Goal: Communication & Community: Ask a question

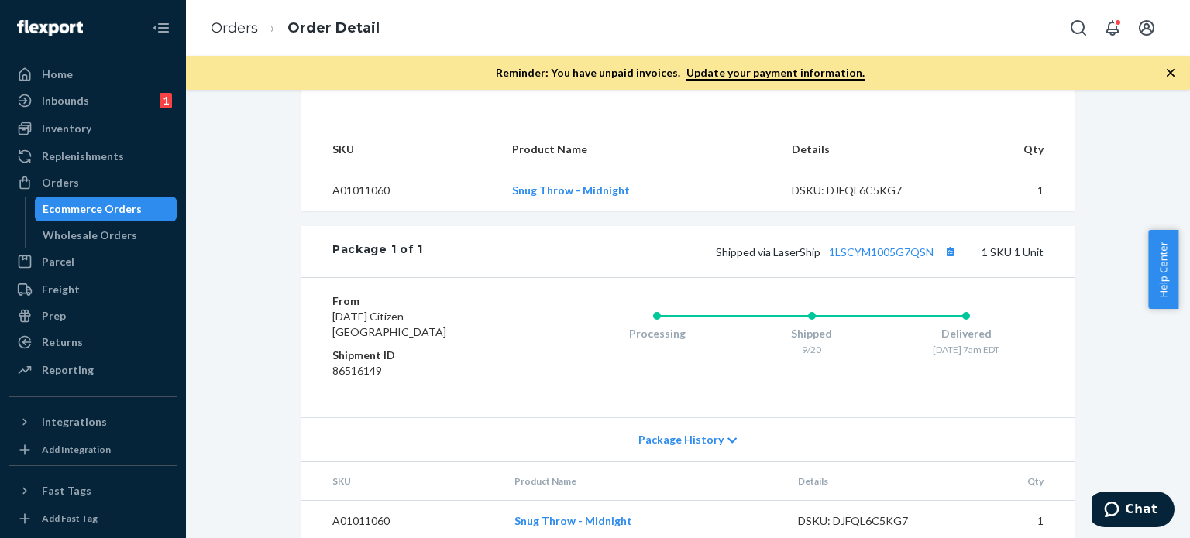
scroll to position [193, 0]
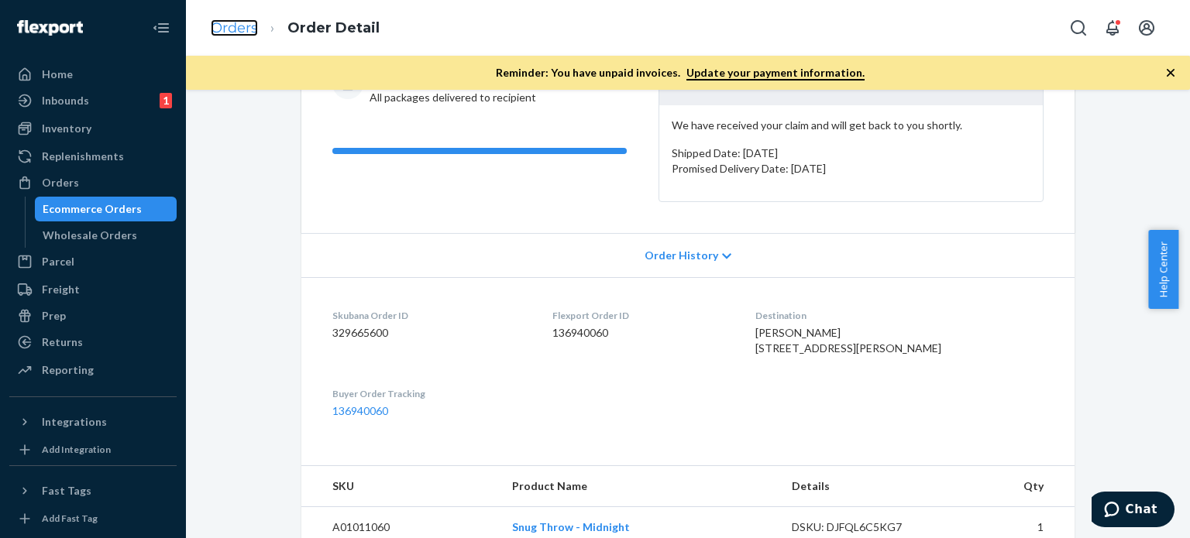
click at [220, 29] on link "Orders" at bounding box center [234, 27] width 47 height 17
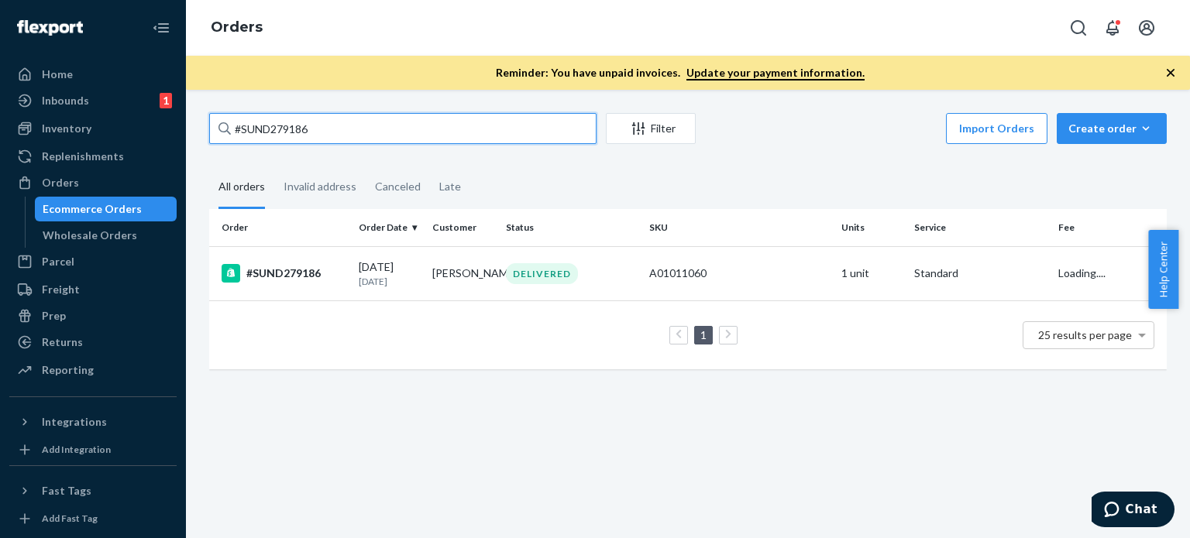
drag, startPoint x: 325, startPoint y: 136, endPoint x: 252, endPoint y: 132, distance: 73.7
click at [213, 128] on input "#SUND279186" at bounding box center [402, 128] width 387 height 31
paste input "Braided Throw Pillow"
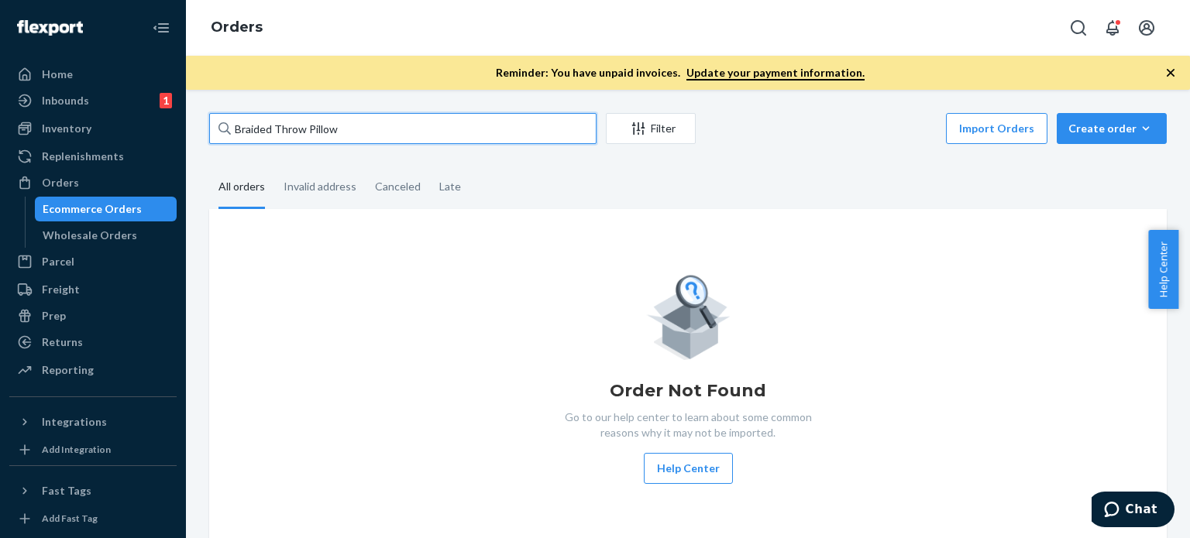
drag, startPoint x: 356, startPoint y: 131, endPoint x: 254, endPoint y: 133, distance: 102.3
click at [208, 126] on div "Braided Throw Pillow Filter Import Orders Create order Ecommerce order Removal …" at bounding box center [688, 329] width 981 height 433
paste input "#SUND279307"
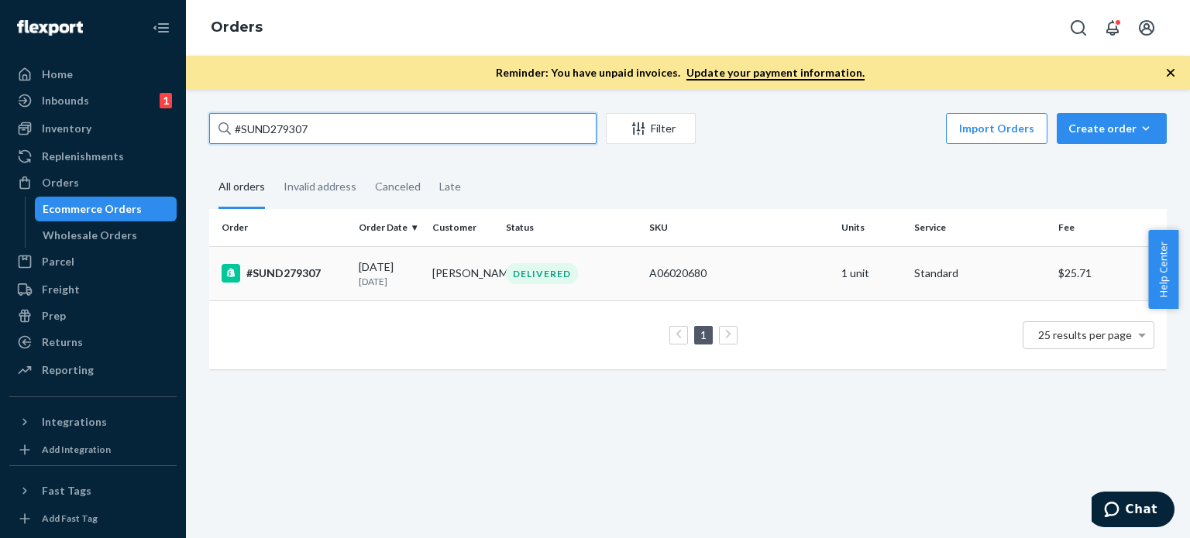
type input "#SUND279307"
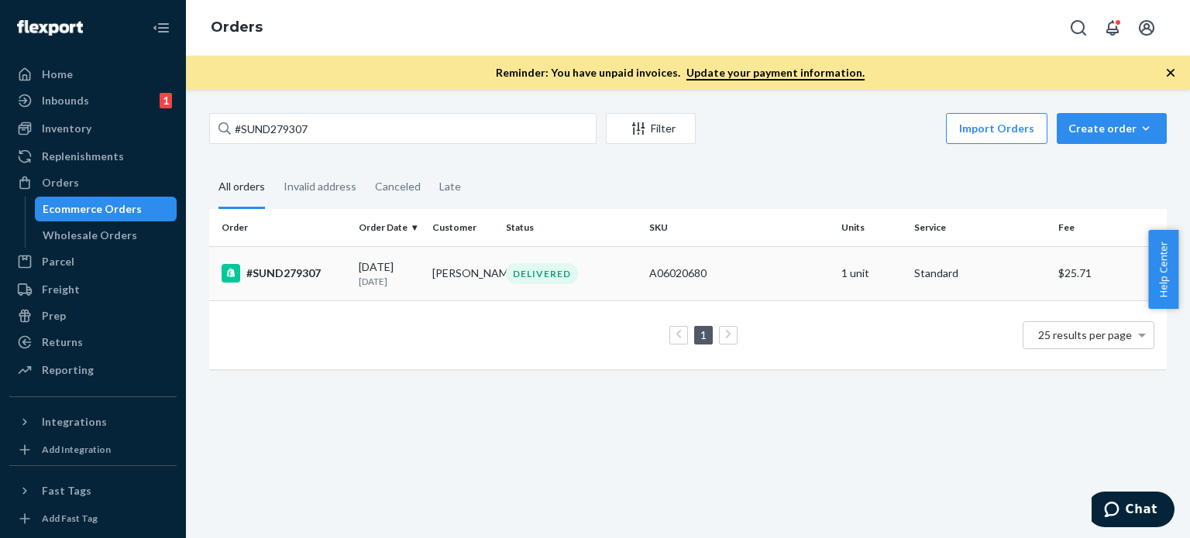
click at [344, 253] on td "#SUND279307" at bounding box center [280, 273] width 143 height 54
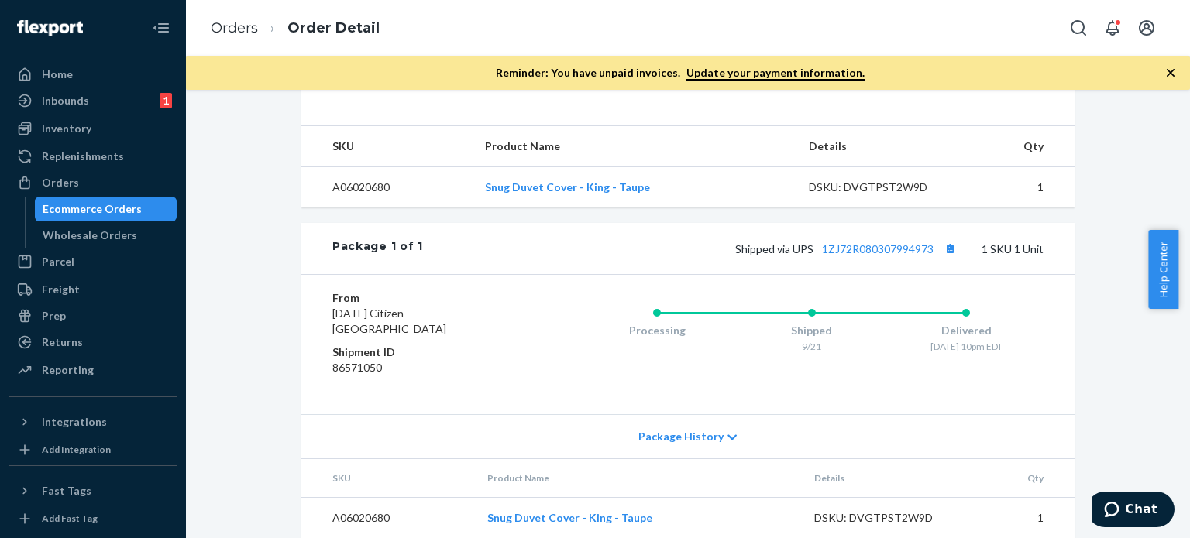
scroll to position [609, 0]
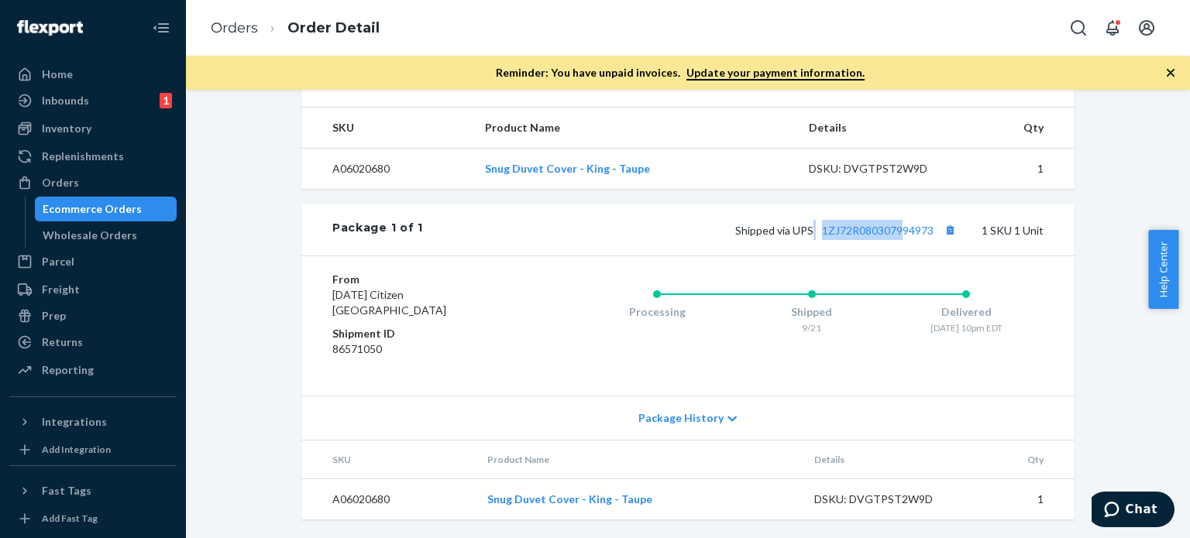
drag, startPoint x: 823, startPoint y: 213, endPoint x: 905, endPoint y: 213, distance: 82.1
click at [905, 213] on div "Package 1 of 1 Shipped via UPS 1ZJ72R080307994973 1 SKU 1 Unit" at bounding box center [687, 230] width 773 height 51
click at [879, 201] on div "Shopify Order # #SUND279307 • Standard / $25.71 View Details Submit Claim Creat…" at bounding box center [687, 34] width 773 height 971
click at [877, 231] on link "1ZJ72R080307994973" at bounding box center [878, 230] width 112 height 13
drag, startPoint x: 816, startPoint y: 218, endPoint x: 911, endPoint y: 219, distance: 95.3
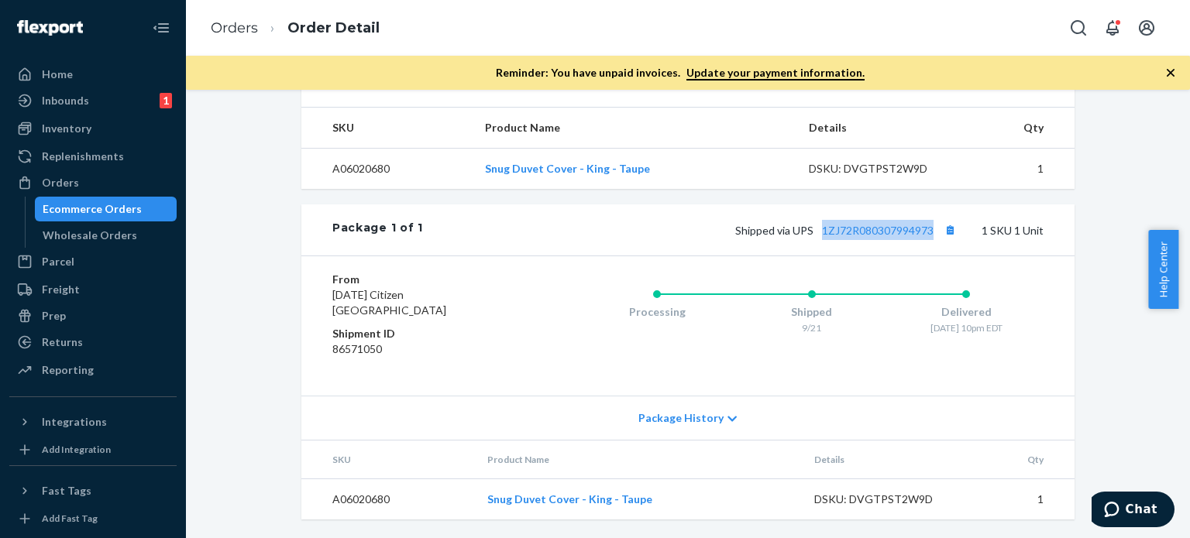
click at [934, 218] on div "Package 1 of 1 Shipped via UPS 1ZJ72R080307994973 1 SKU 1 Unit" at bounding box center [687, 230] width 773 height 51
copy link "1ZJ72R080307994973"
click at [239, 27] on link "Orders" at bounding box center [234, 27] width 47 height 17
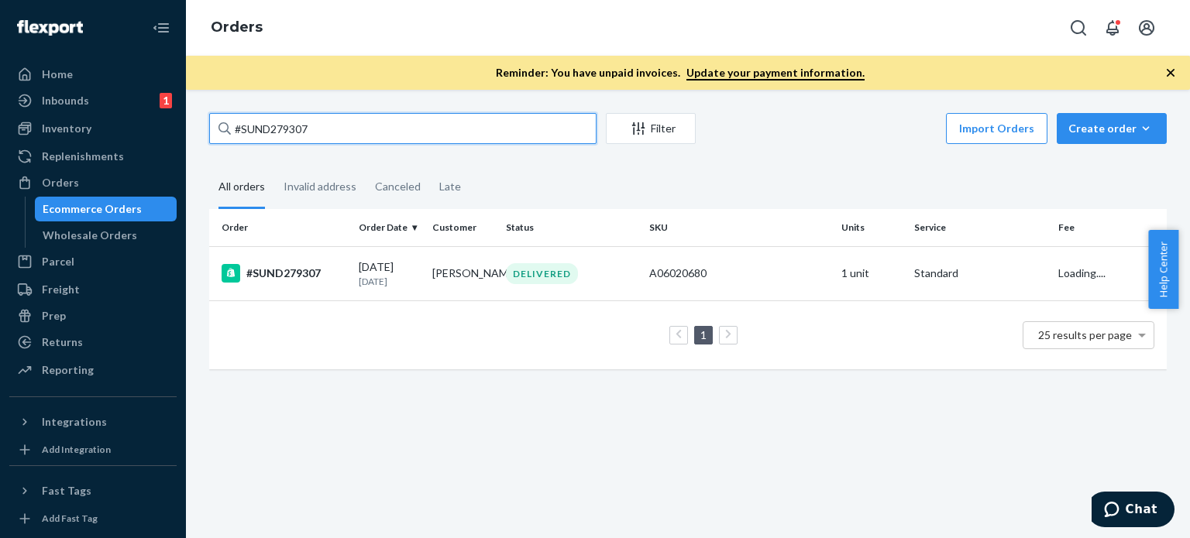
drag, startPoint x: 324, startPoint y: 126, endPoint x: 201, endPoint y: 115, distance: 122.9
click at [201, 115] on div "#SUND279307 Filter Import Orders Create order Ecommerce order Removal order All…" at bounding box center [688, 249] width 981 height 272
paste input "4904"
click at [237, 124] on input "#SUND274904" at bounding box center [402, 128] width 387 height 31
paste input "7251 Complete"
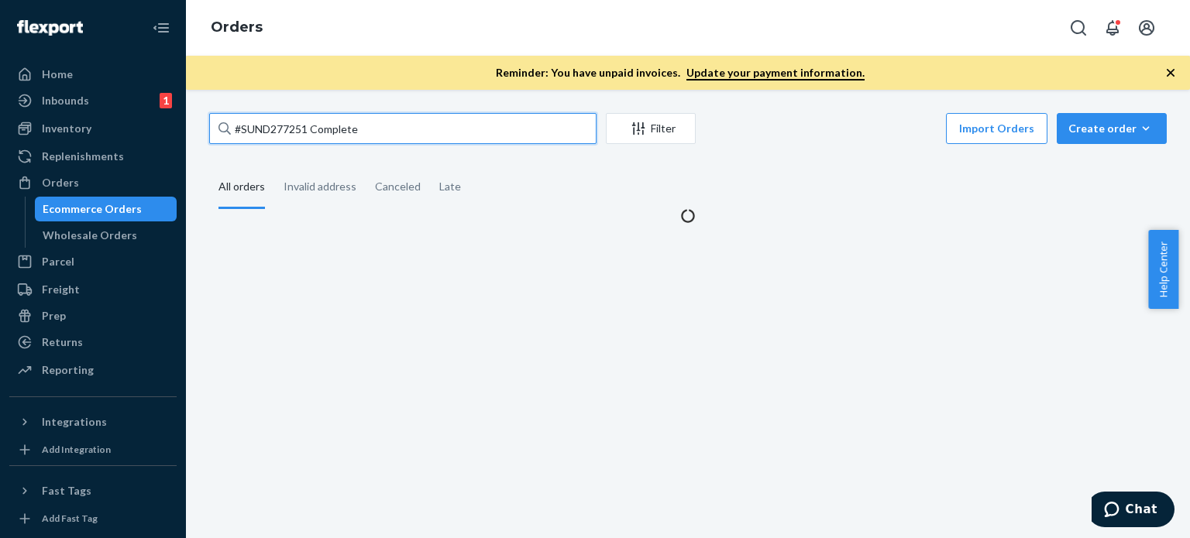
drag, startPoint x: 307, startPoint y: 129, endPoint x: 451, endPoint y: 152, distance: 145.9
click at [449, 152] on div "#SUND277251 Complete Filter Import Orders Create order Ecommerce order Removal …" at bounding box center [688, 168] width 981 height 111
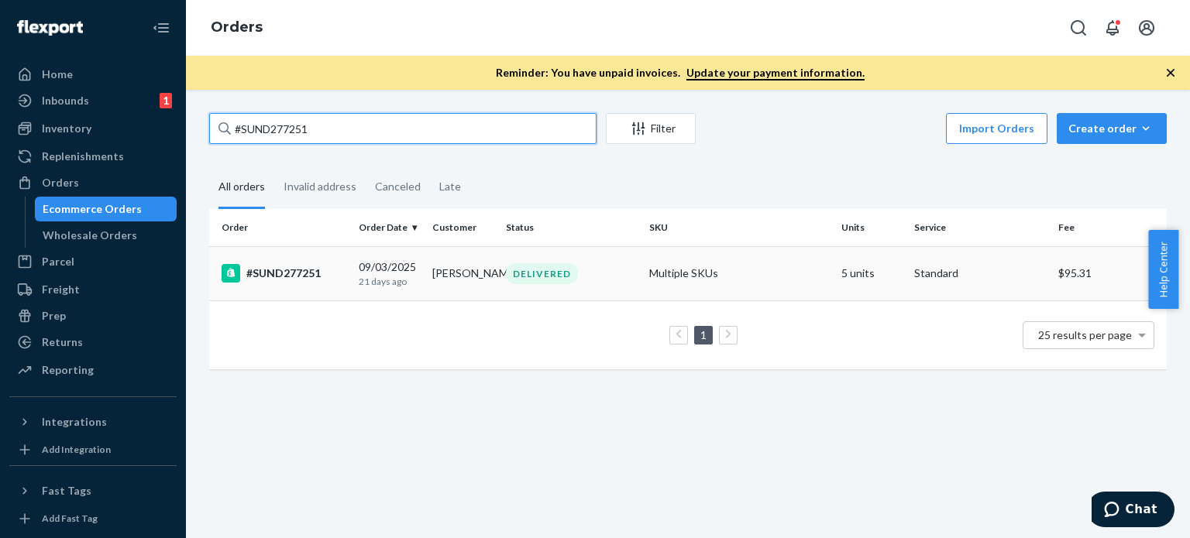
type input "#SUND277251"
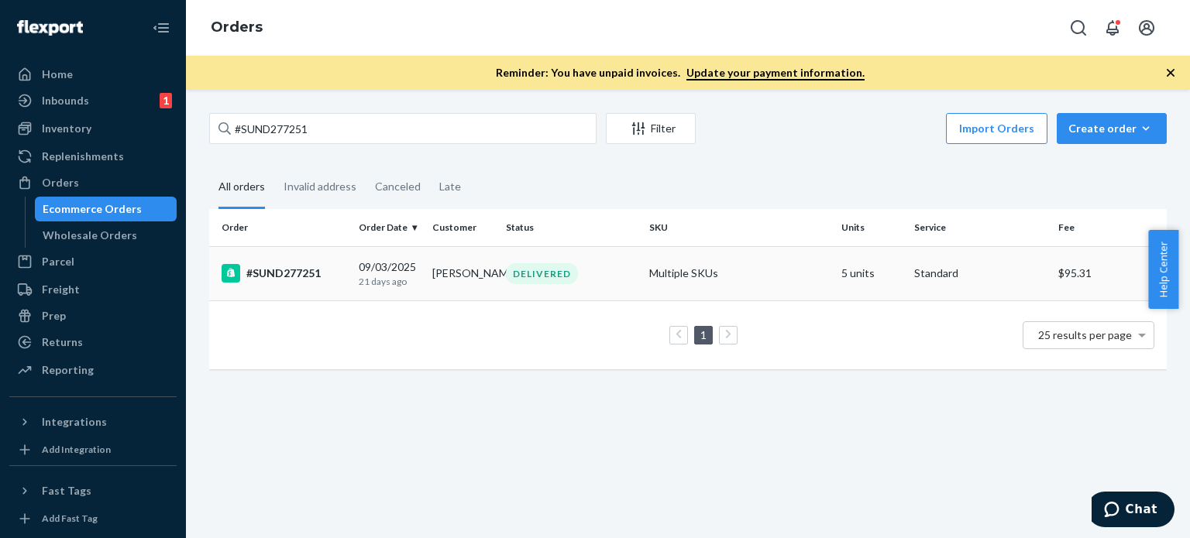
click at [585, 268] on div "DELIVERED" at bounding box center [571, 273] width 137 height 21
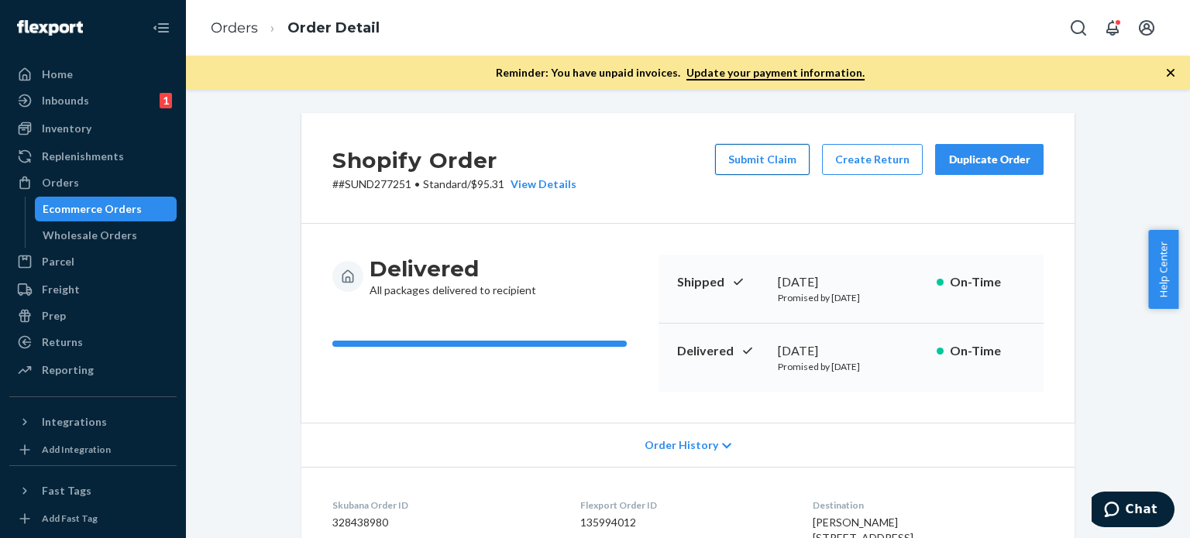
click at [772, 167] on button "Submit Claim" at bounding box center [762, 159] width 95 height 31
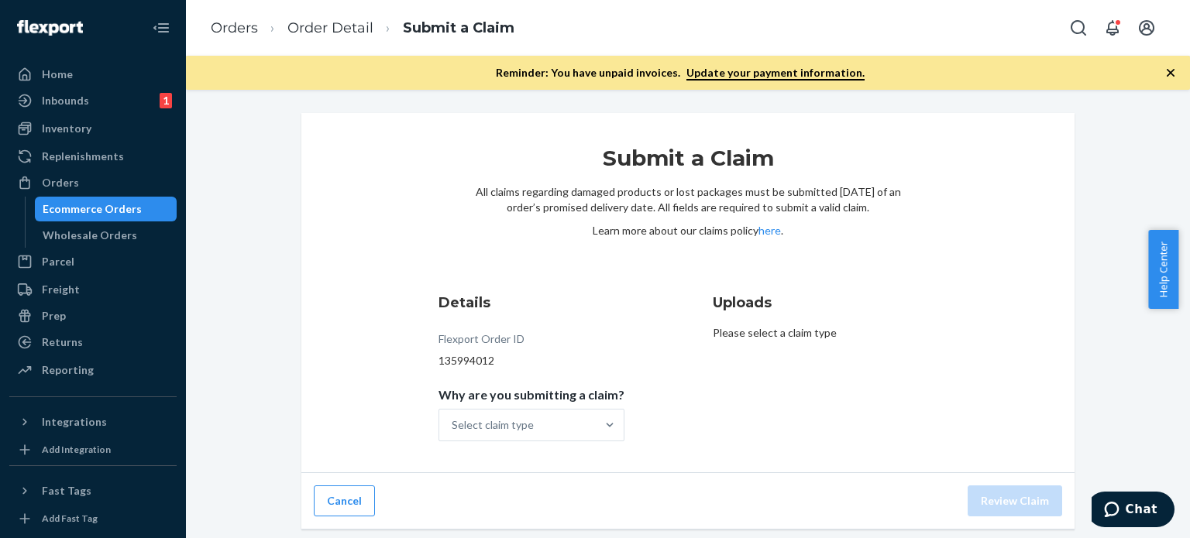
click at [1086, 170] on div "Submit a Claim All claims regarding damaged products or lost packages must be s…" at bounding box center [688, 321] width 981 height 417
click at [1127, 500] on button "Chat" at bounding box center [1131, 510] width 88 height 36
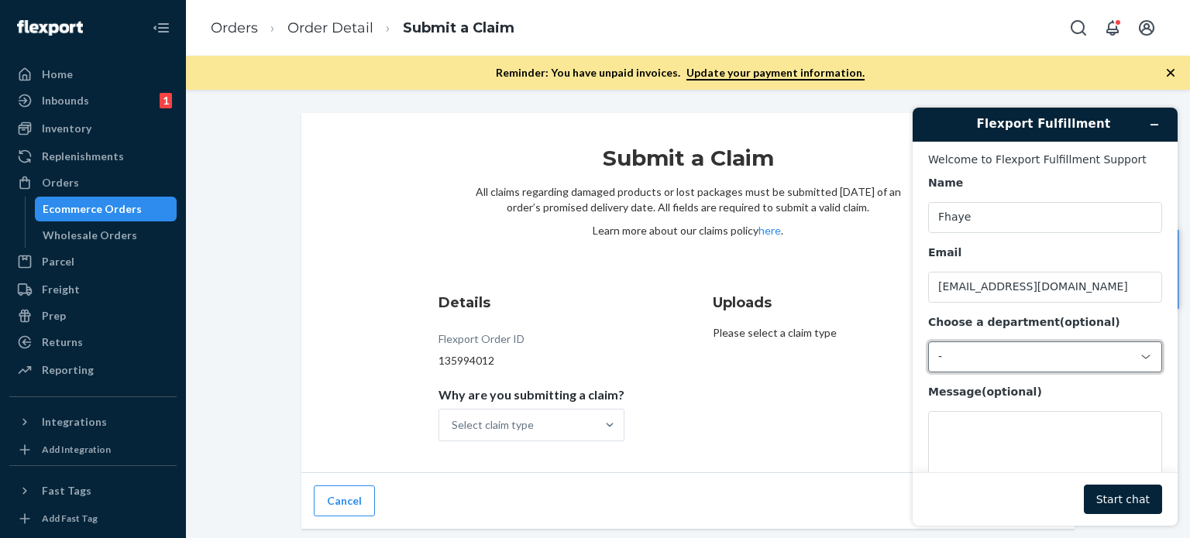
click at [1003, 366] on div "-" at bounding box center [1045, 357] width 234 height 31
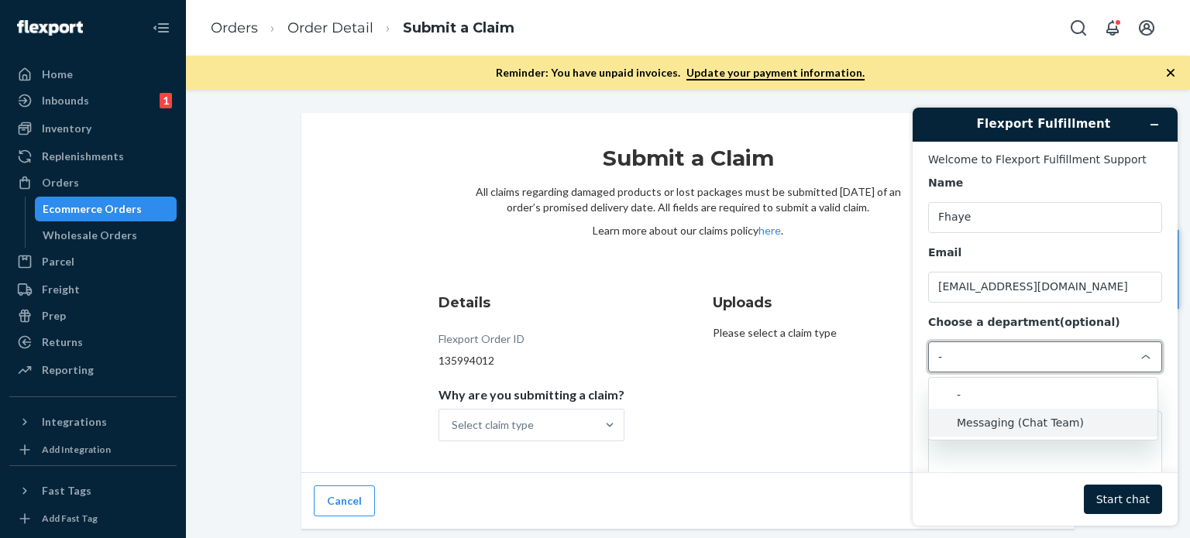
click at [1047, 429] on li "Messaging (Chat Team)" at bounding box center [1043, 423] width 229 height 28
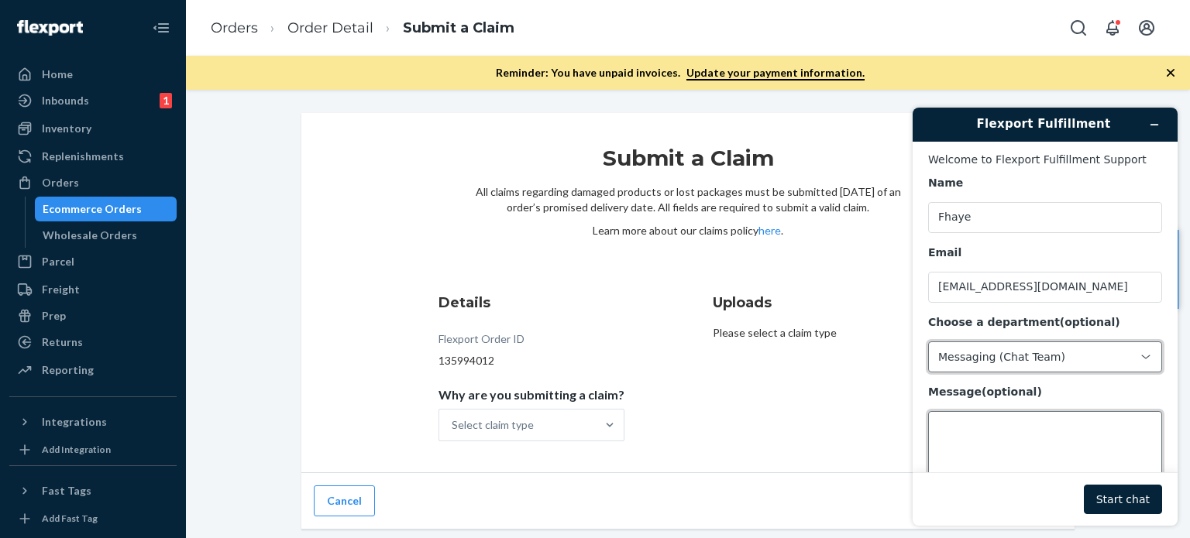
click at [1018, 439] on textarea "Message (optional)" at bounding box center [1045, 454] width 234 height 87
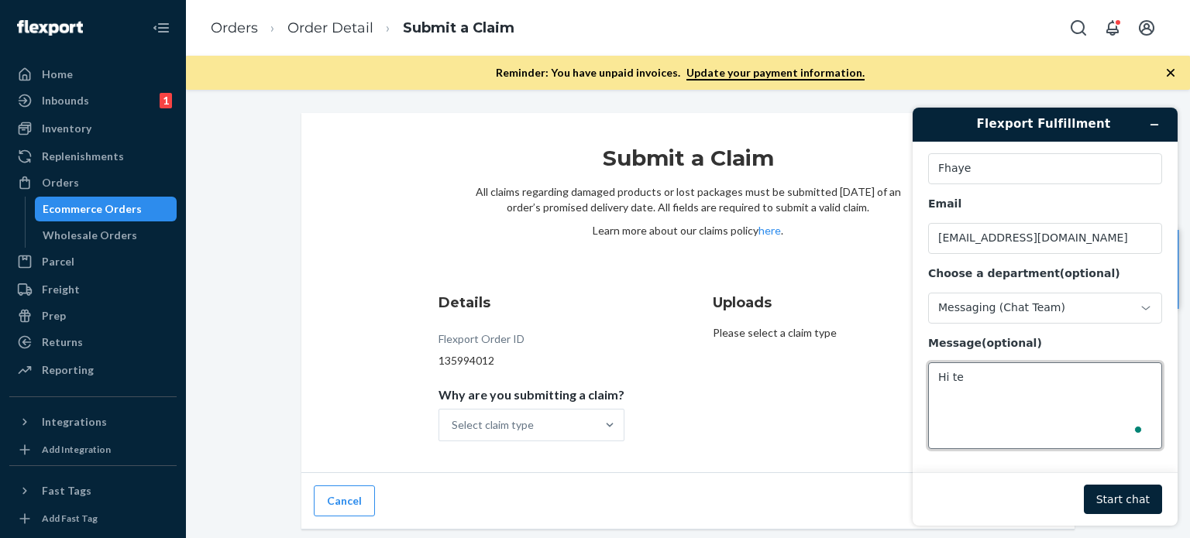
scroll to position [50, 0]
click at [971, 404] on textarea "Hi te" at bounding box center [1045, 406] width 234 height 87
paste textarea "Hi @[PERSON_NAME] Good day! I was trying to file a claim for the incorrect orde…"
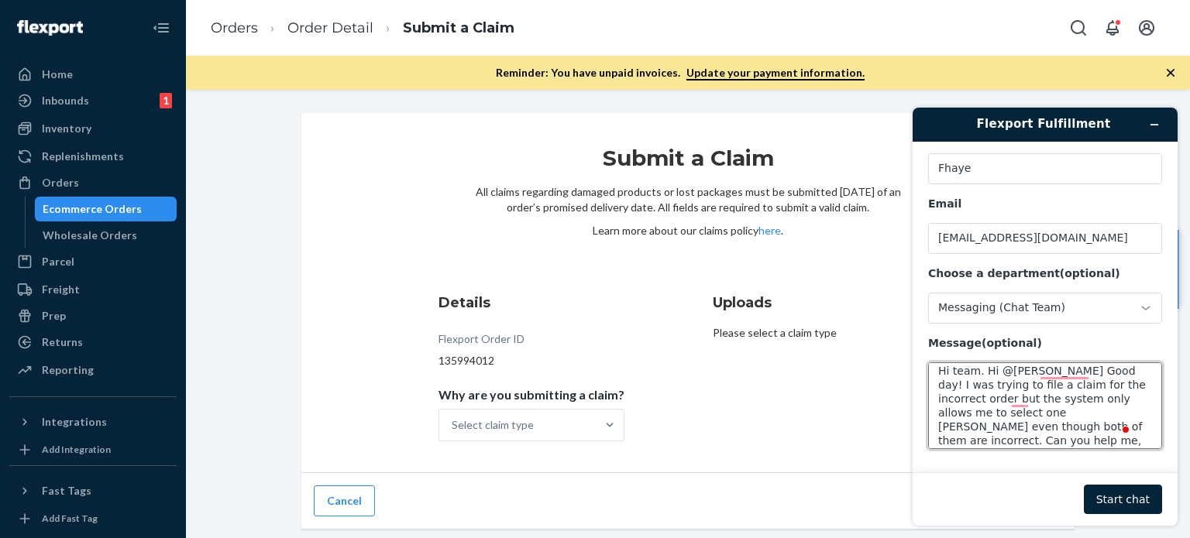
scroll to position [0, 0]
drag, startPoint x: 989, startPoint y: 371, endPoint x: 1091, endPoint y: 373, distance: 101.5
click at [1091, 373] on textarea "Hi team. Hi @[PERSON_NAME] Good day! I was trying to file a claim for the incor…" at bounding box center [1045, 406] width 234 height 87
click at [1072, 394] on textarea "Hi team. Good day! I was trying to file a claim for the incorrect order but the…" at bounding box center [1045, 406] width 234 height 87
paste textarea "#SUND277251 Complete"
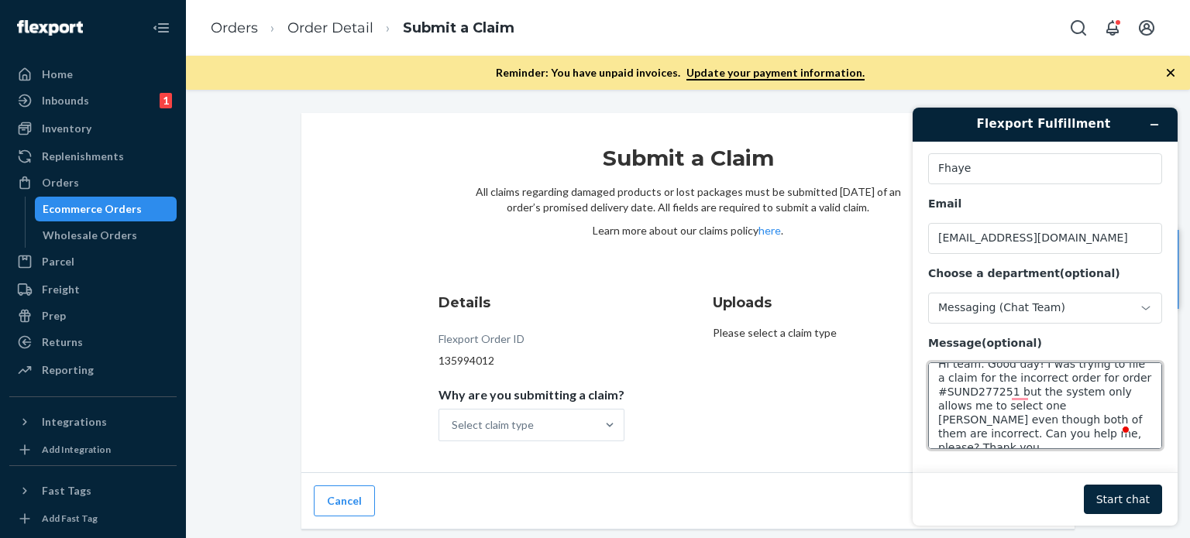
type textarea "Hi team. Good day! I was trying to file a claim for the incorrect order for ord…"
click at [1115, 495] on button "Start chat" at bounding box center [1123, 499] width 78 height 29
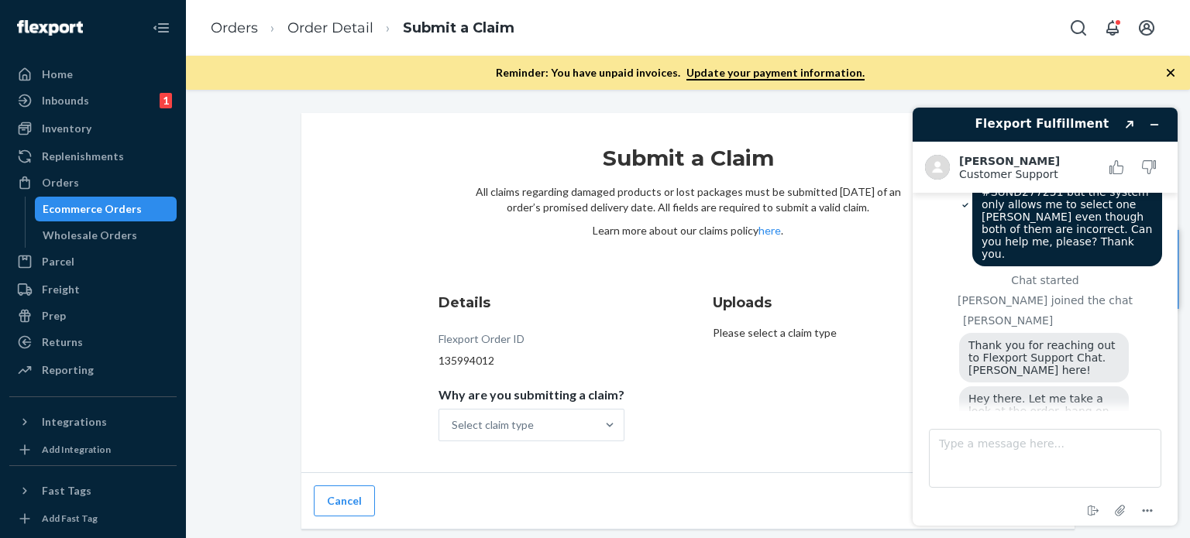
scroll to position [103, 0]
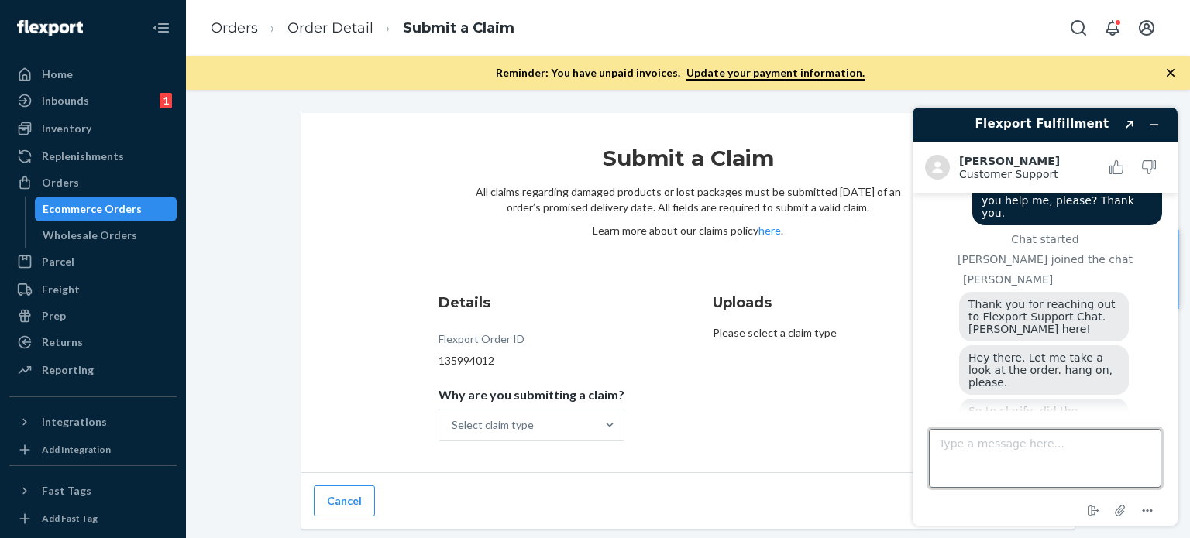
click at [995, 459] on textarea "Type a message here..." at bounding box center [1045, 458] width 232 height 59
type textarea "Yes, she did. However, the system only allow us to file a clsim for one of the …"
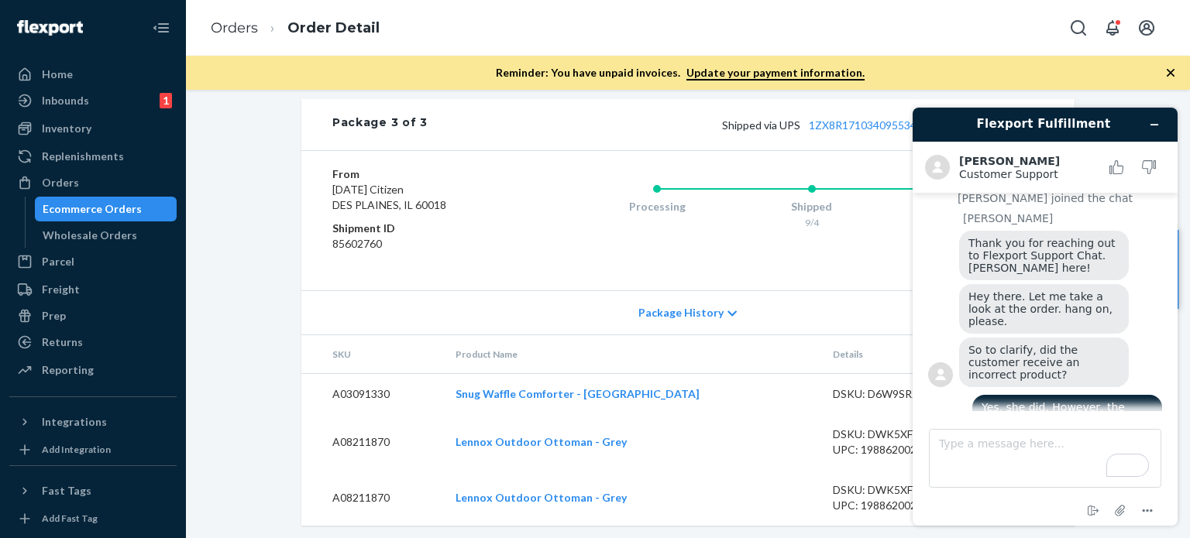
scroll to position [1472, 0]
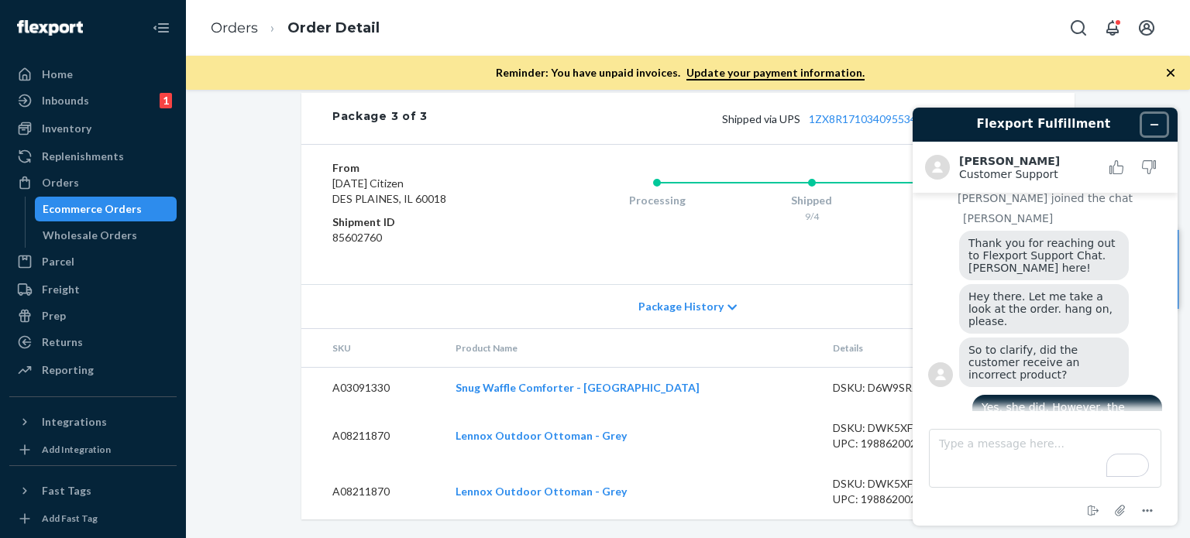
click at [1152, 125] on icon "Minimize widget" at bounding box center [1154, 125] width 7 height 0
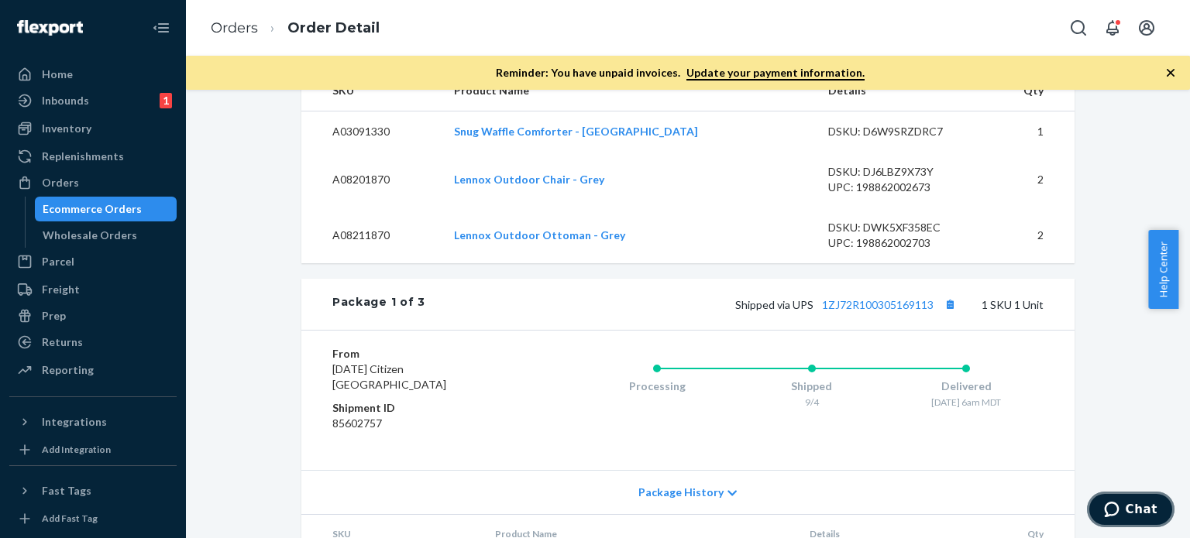
scroll to position [408, 0]
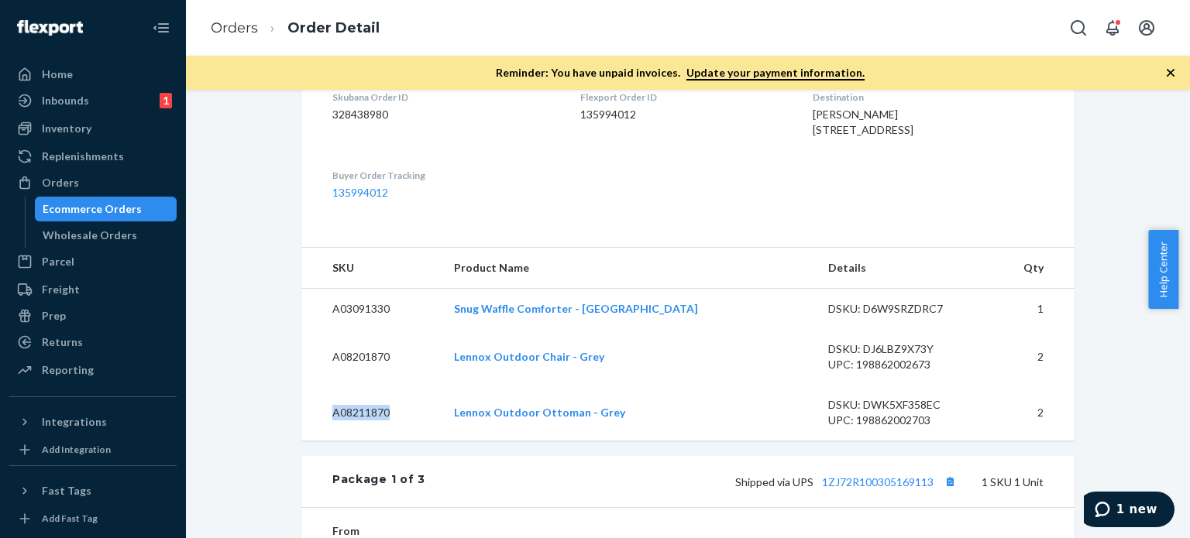
drag, startPoint x: 393, startPoint y: 442, endPoint x: 313, endPoint y: 441, distance: 79.8
click at [313, 441] on td "A08211870" at bounding box center [371, 413] width 140 height 56
copy td "A08211870"
click at [1140, 512] on span "1 new" at bounding box center [1136, 510] width 41 height 14
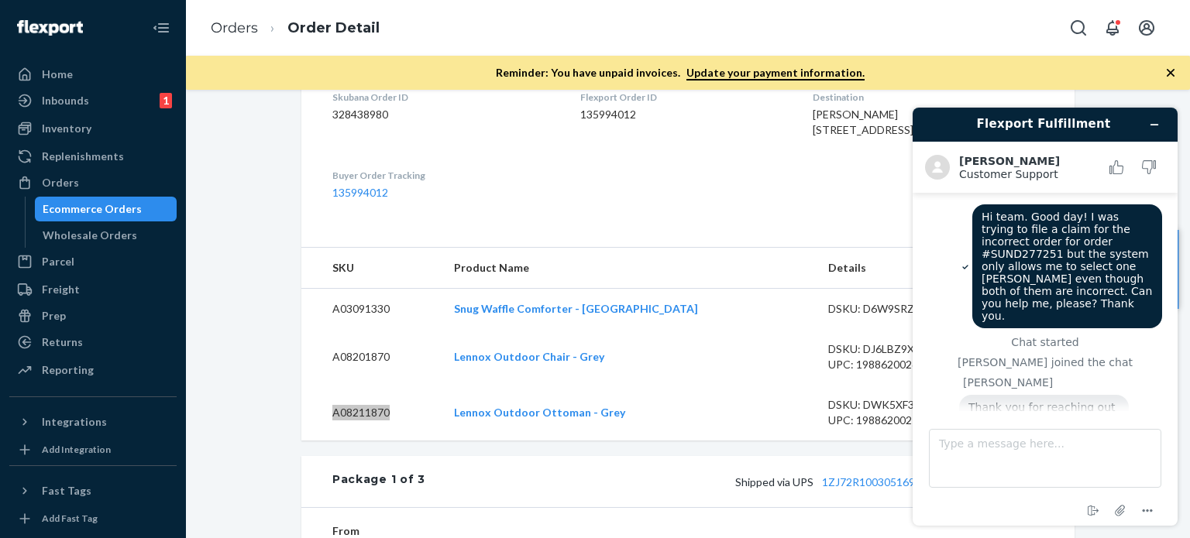
scroll to position [241, 0]
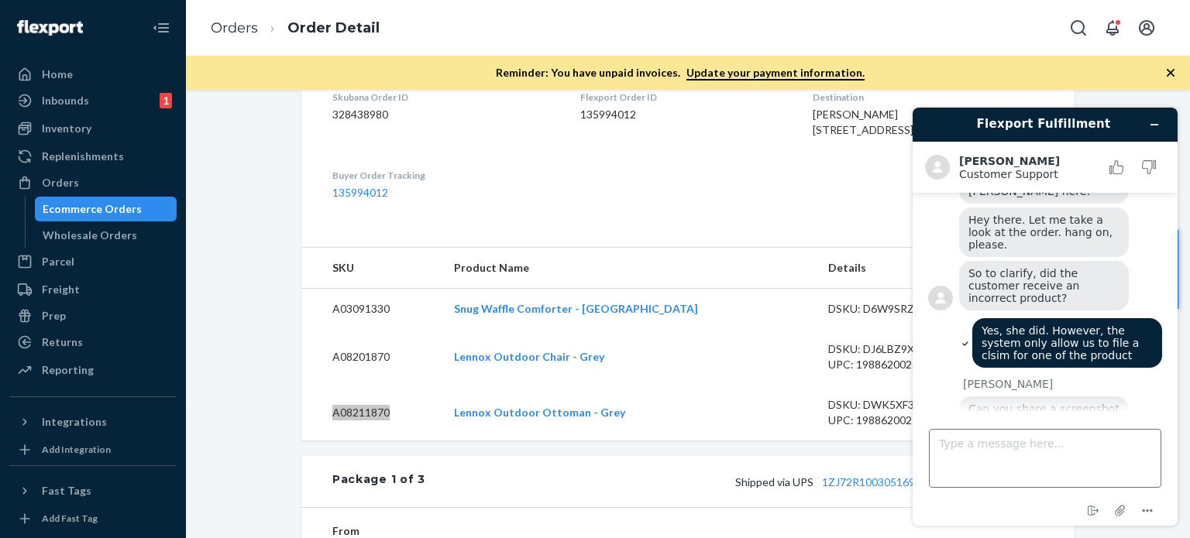
click at [965, 459] on textarea "Type a message here..." at bounding box center [1045, 458] width 232 height 59
click at [965, 458] on textarea "Type a message here..." at bounding box center [1045, 458] width 232 height 59
click at [1119, 511] on icon "Attach file" at bounding box center [1120, 511] width 12 height 12
click at [1014, 449] on textarea "Type a message here..." at bounding box center [1045, 458] width 232 height 59
click at [1149, 512] on icon "Menu" at bounding box center [1147, 511] width 19 height 19
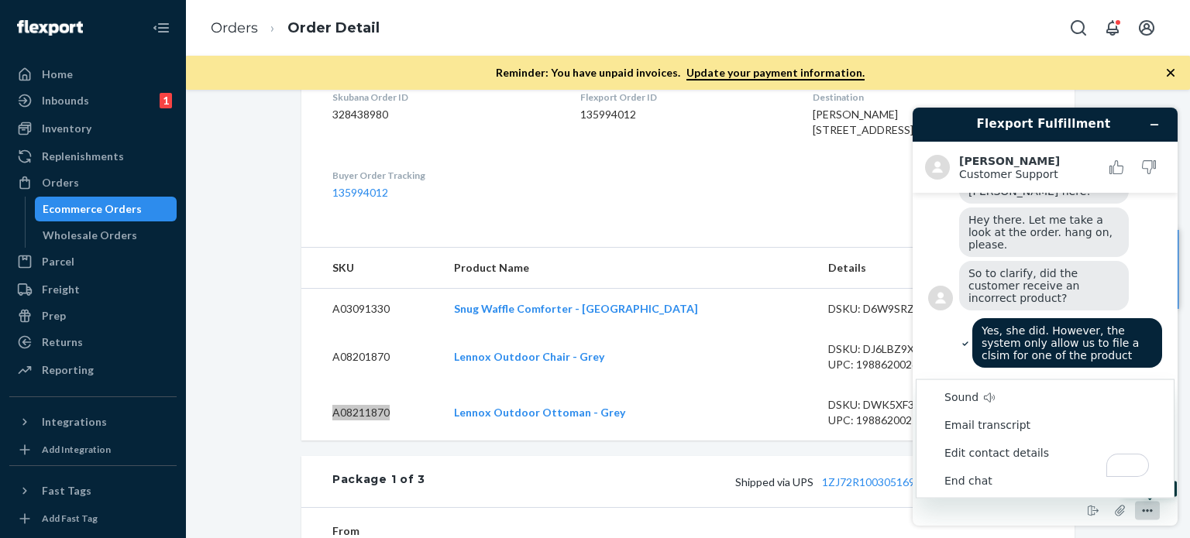
click at [1150, 509] on icon "Menu" at bounding box center [1147, 511] width 19 height 19
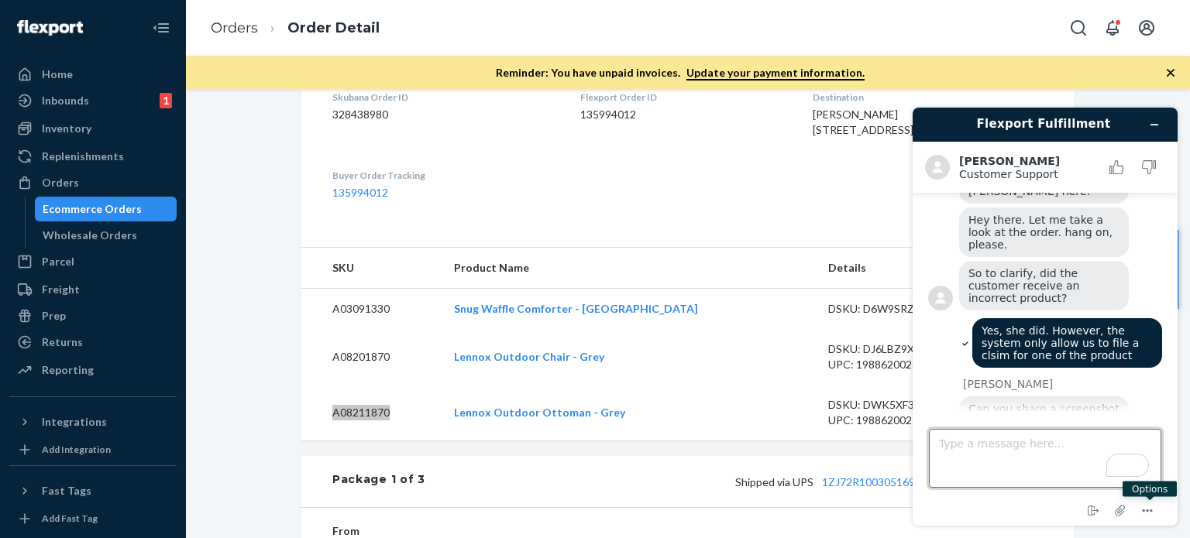
click at [995, 445] on textarea "Type a message here..." at bounding box center [1045, 458] width 232 height 59
type textarea "one moment, please"
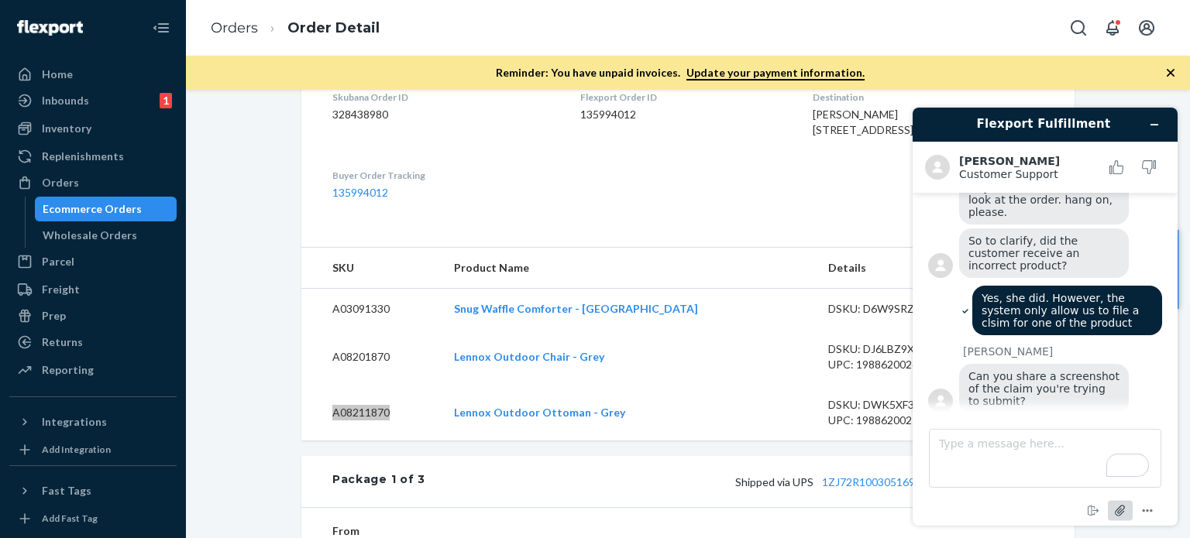
click at [1119, 510] on icon "Attach file" at bounding box center [1120, 511] width 29 height 29
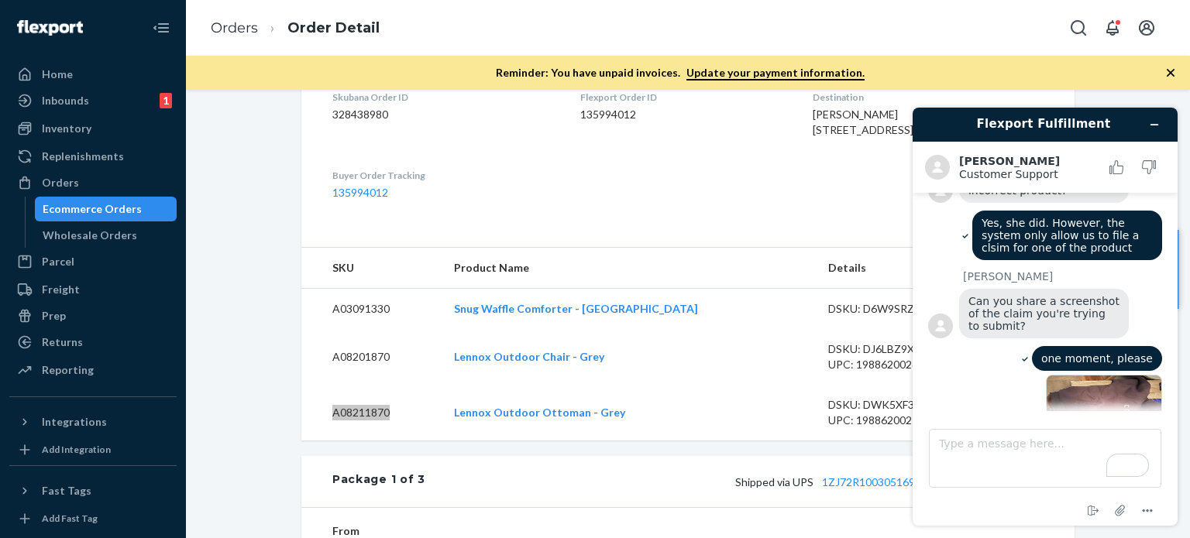
scroll to position [365, 0]
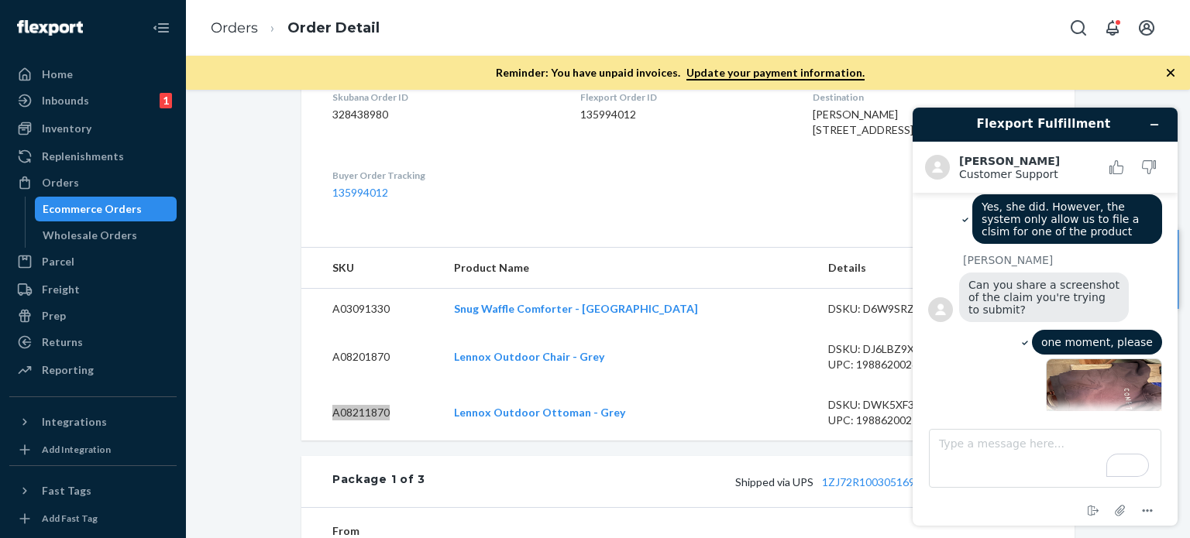
click at [1096, 359] on img at bounding box center [1104, 403] width 116 height 88
drag, startPoint x: 1079, startPoint y: 357, endPoint x: 1061, endPoint y: 367, distance: 19.8
click at [1061, 367] on img at bounding box center [1104, 403] width 116 height 88
click at [995, 451] on textarea "Type a message here..." at bounding box center [1045, 458] width 232 height 59
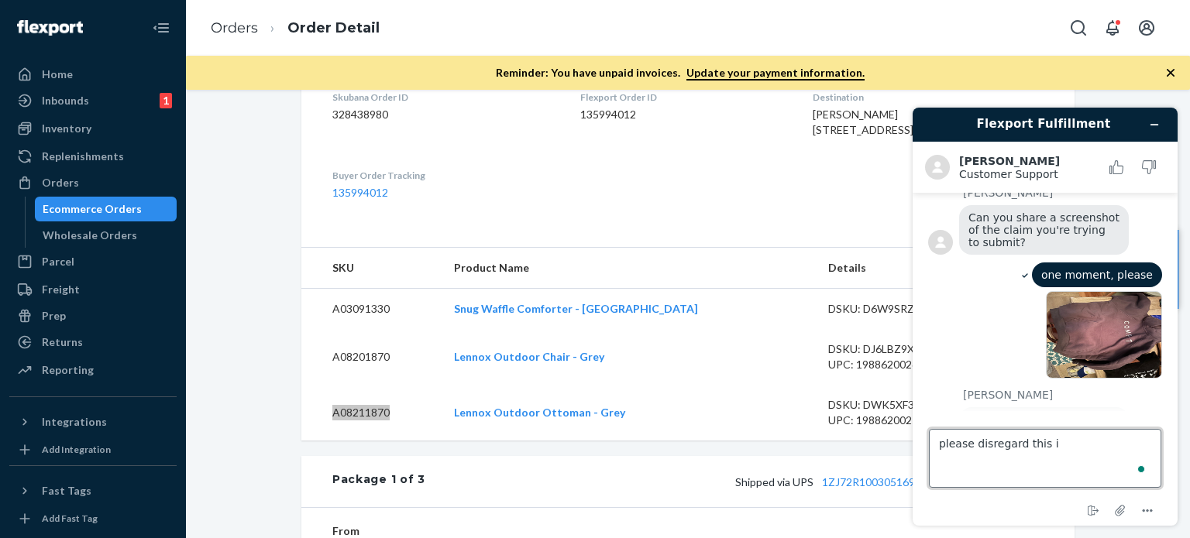
scroll to position [437, 0]
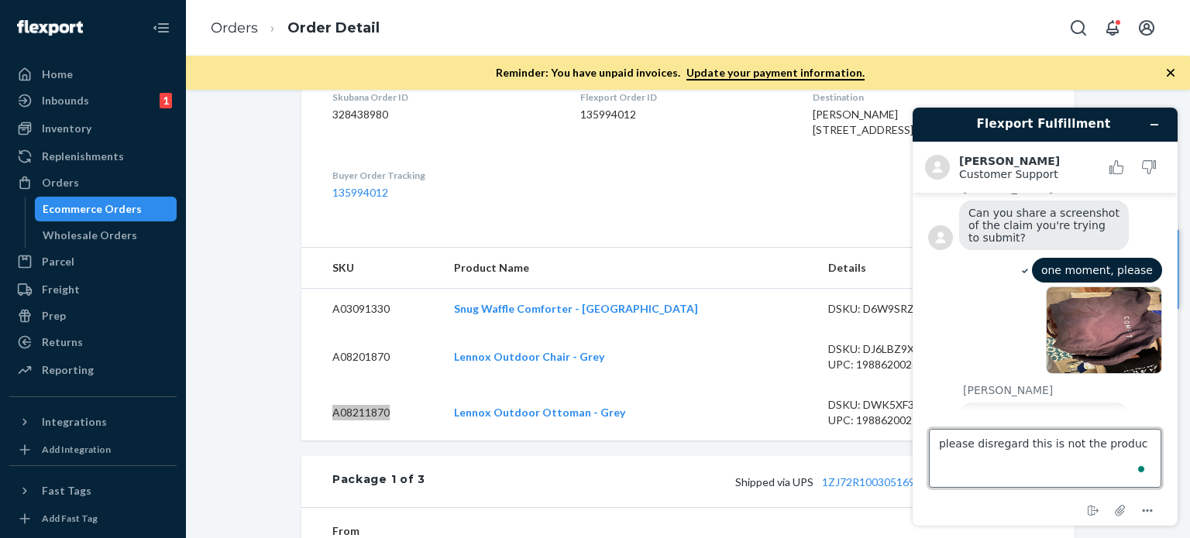
type textarea "please disregard this is not the product"
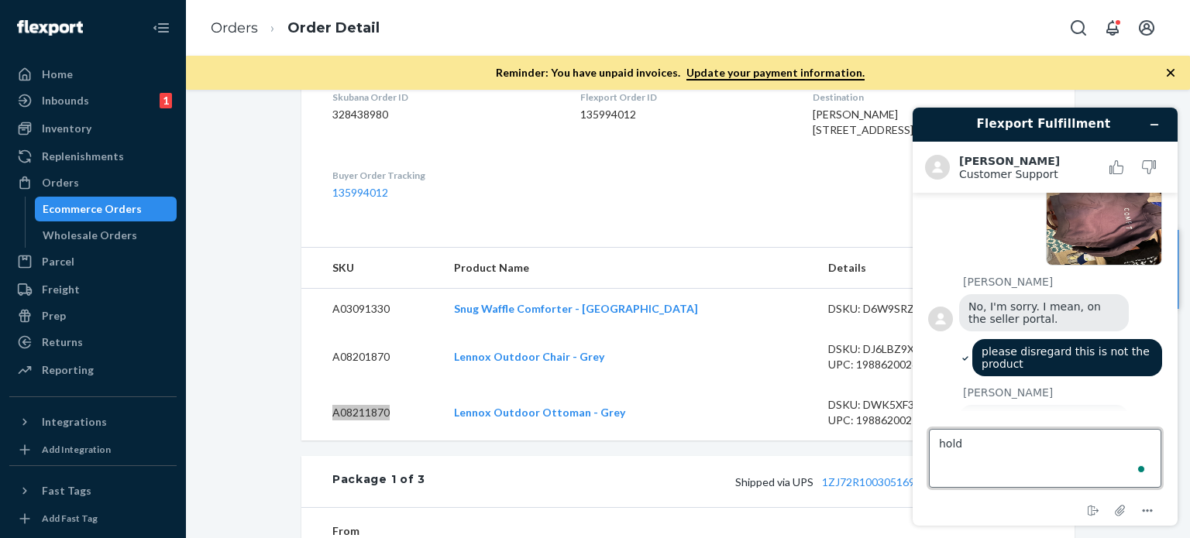
scroll to position [549, 0]
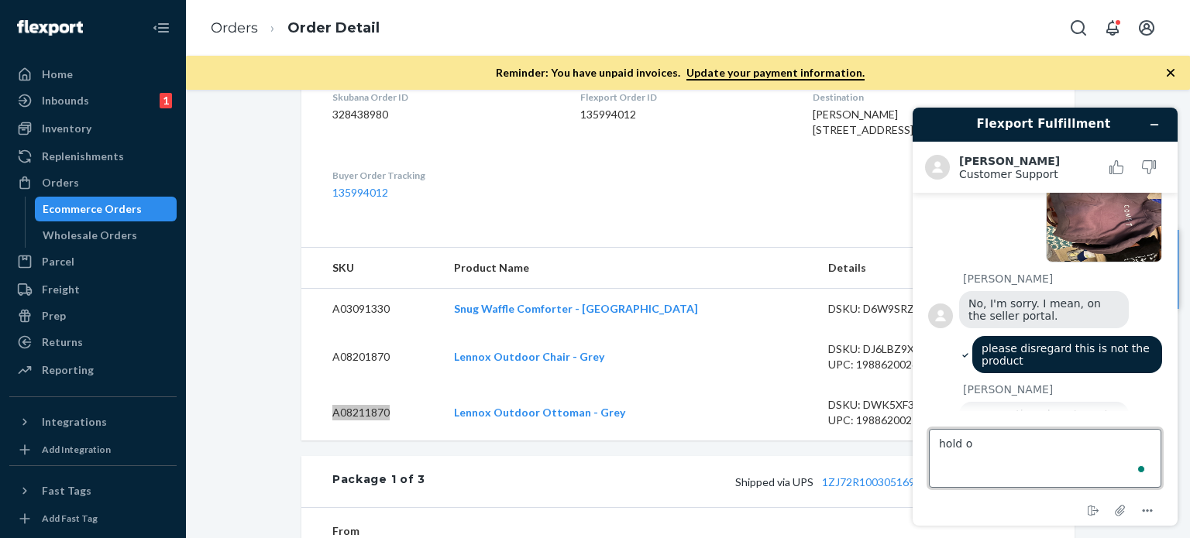
type textarea "hold on"
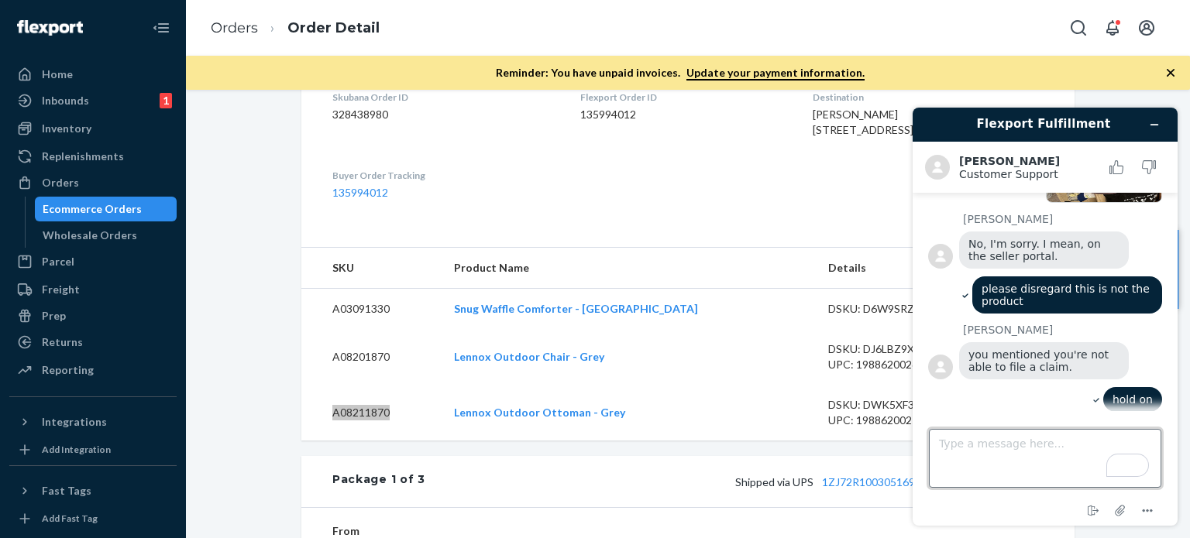
scroll to position [578, 0]
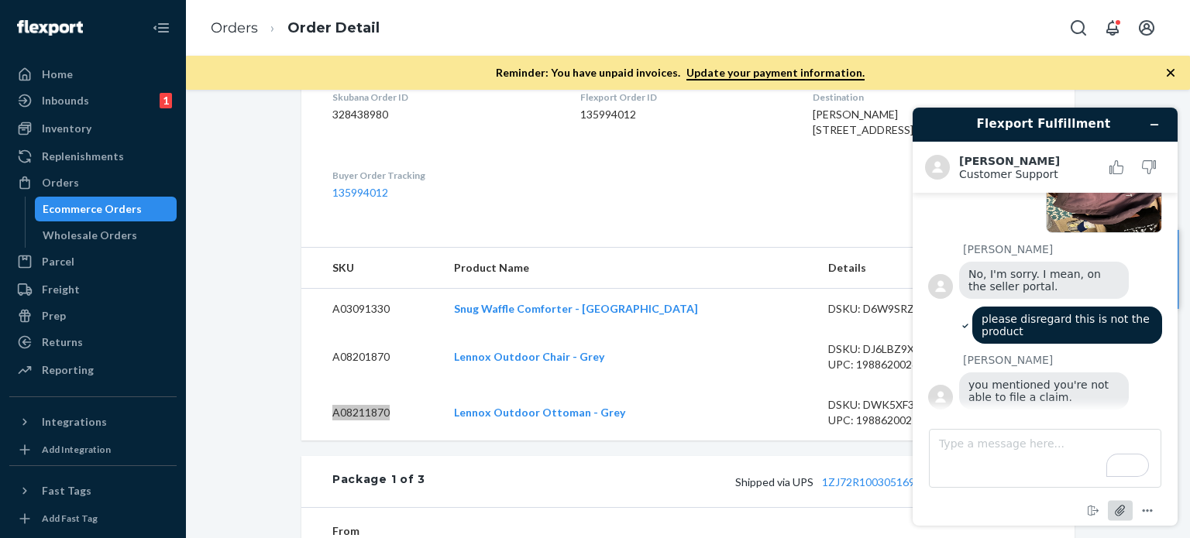
click at [1123, 505] on icon "Attach file" at bounding box center [1120, 511] width 29 height 29
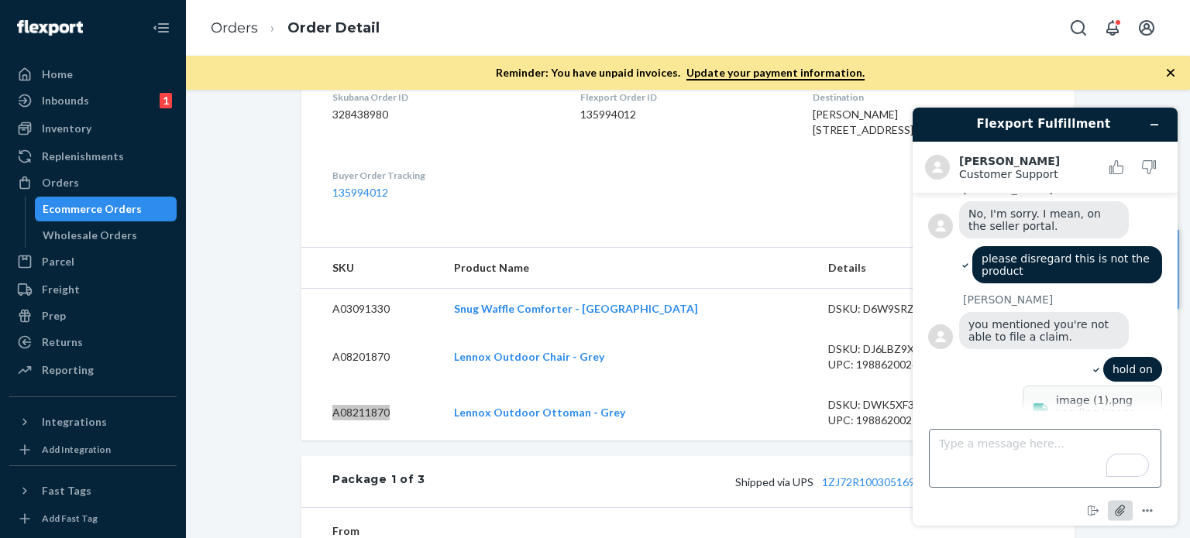
scroll to position [669, 0]
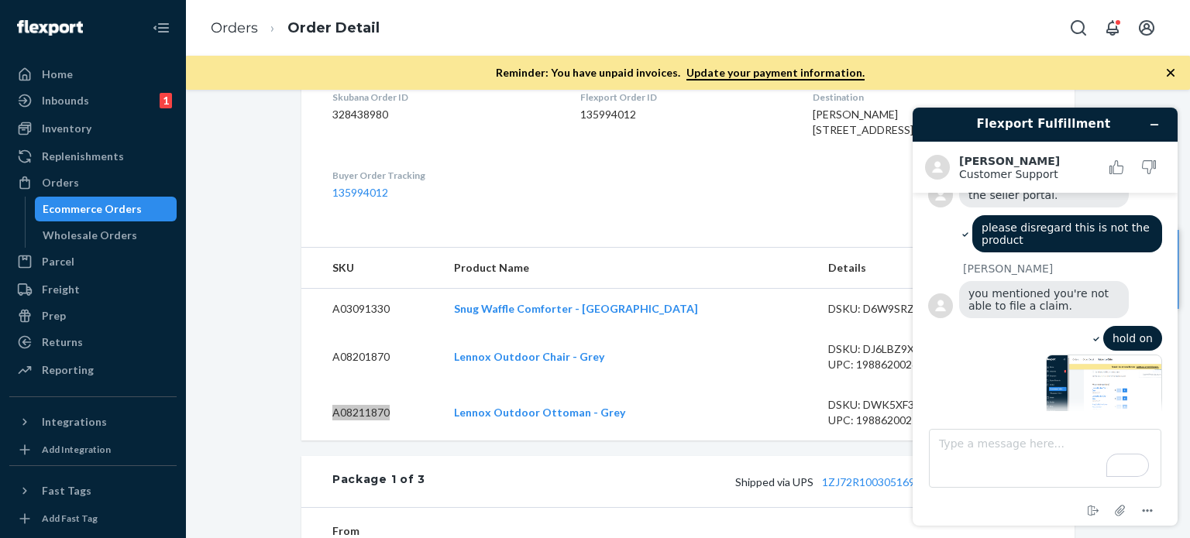
click at [1096, 383] on img at bounding box center [1104, 399] width 116 height 88
drag, startPoint x: 948, startPoint y: 448, endPoint x: 937, endPoint y: 446, distance: 11.7
click at [947, 448] on textarea "Type a message here..." at bounding box center [1045, 458] width 232 height 59
type textarea "I"
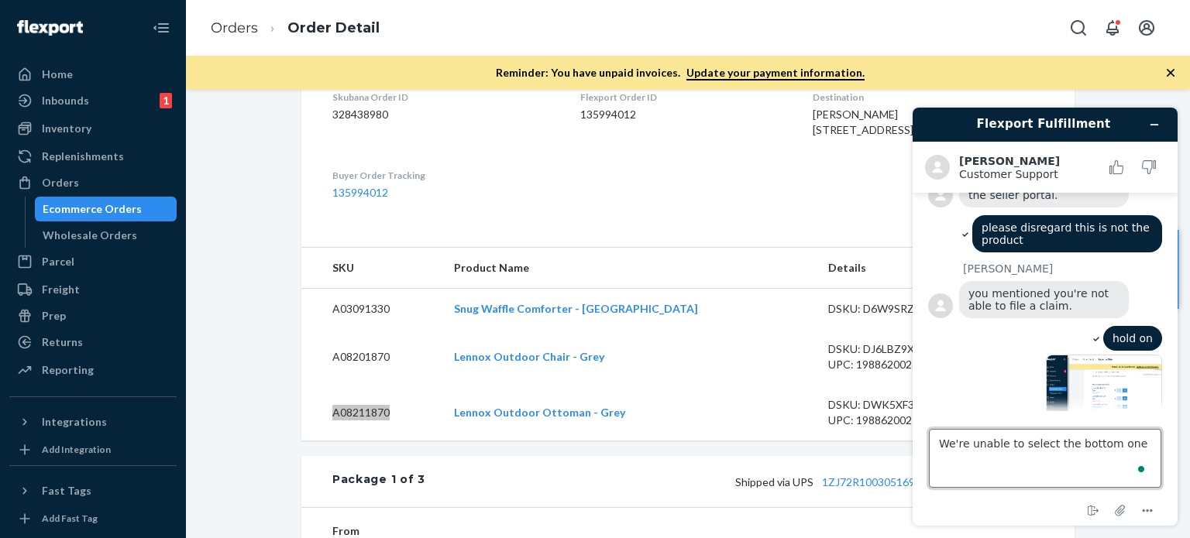
type textarea "We're unable to select the bottom one"
click at [1133, 355] on img at bounding box center [1104, 399] width 116 height 88
click at [1046, 355] on link at bounding box center [1104, 399] width 116 height 88
click at [1071, 464] on textarea "We're unable to select the bottom one" at bounding box center [1045, 458] width 232 height 59
click at [1130, 443] on textarea "We're unable to select the bottom one" at bounding box center [1045, 458] width 232 height 59
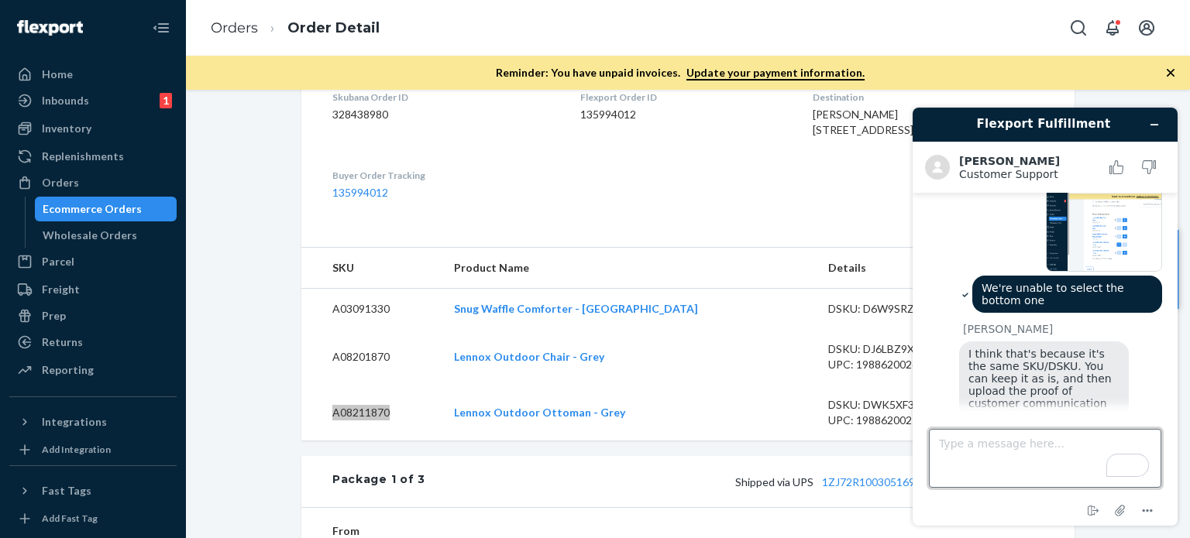
scroll to position [844, 0]
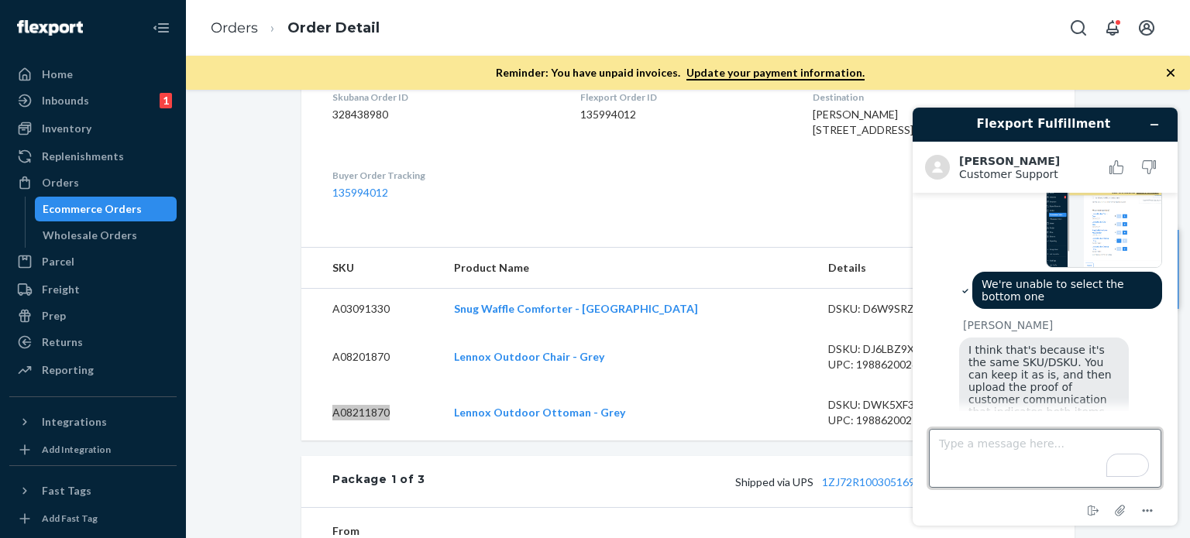
click at [1024, 452] on textarea "Type a message here..." at bounding box center [1045, 458] width 232 height 59
type textarea "Alright. We'll proceed with your suggestion. Thanks!"
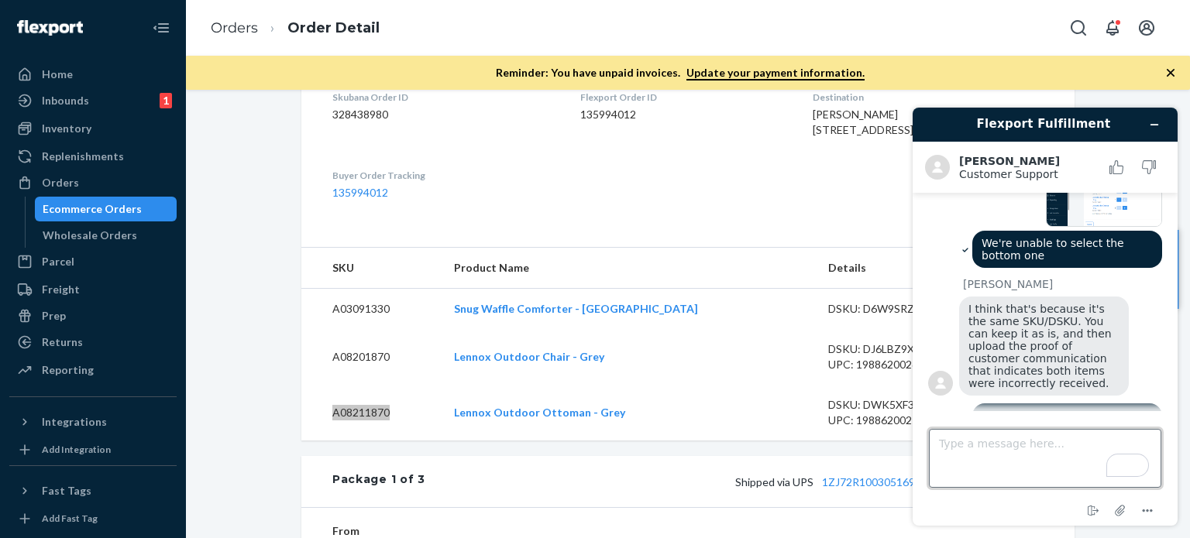
scroll to position [952, 0]
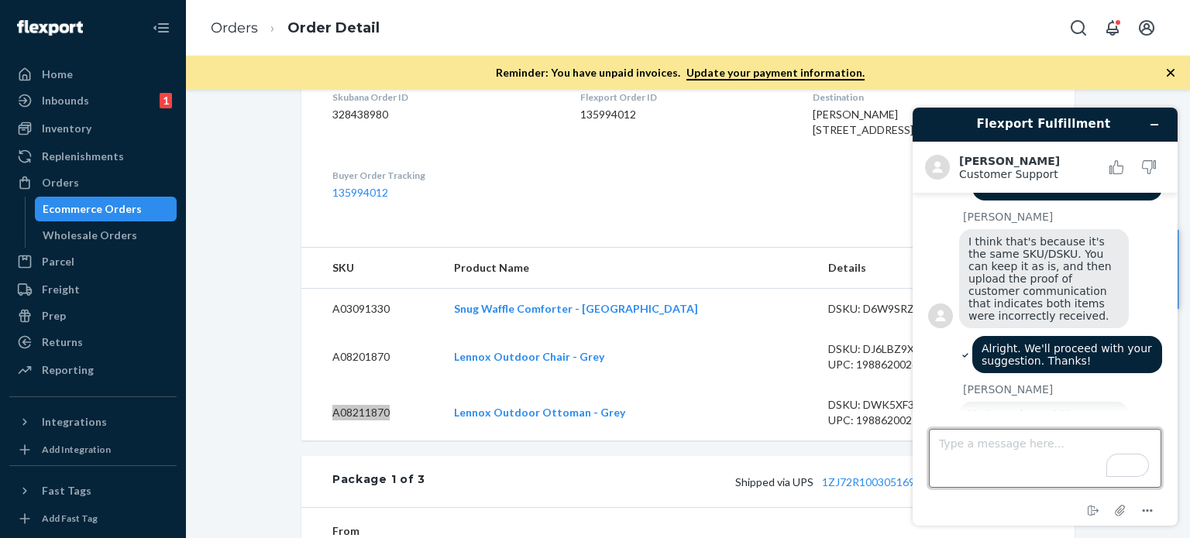
click at [1012, 449] on textarea "Type a message here..." at bounding box center [1045, 458] width 232 height 59
type textarea "You too!"
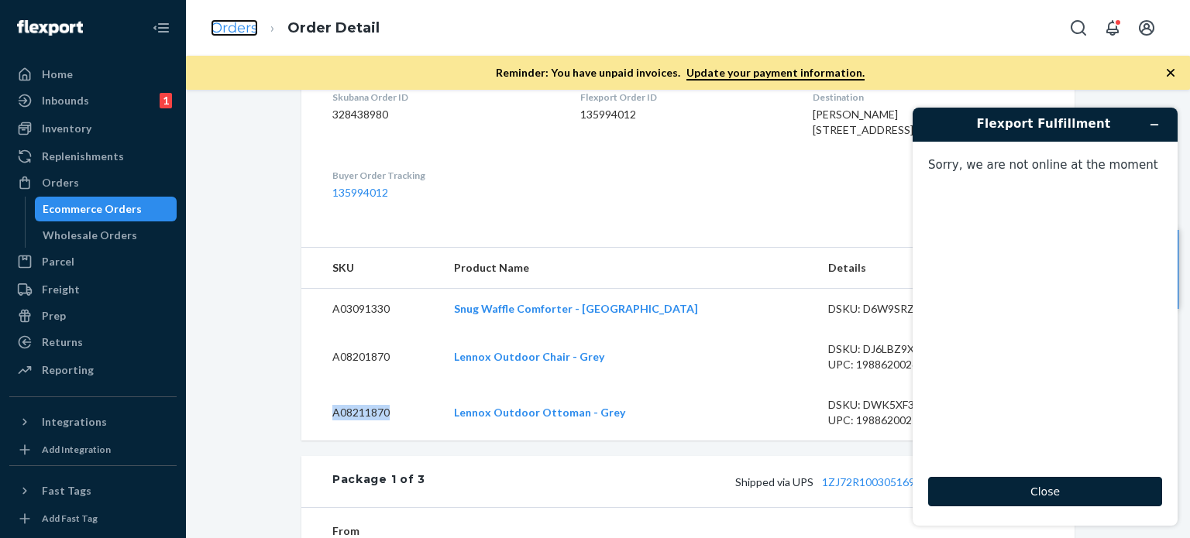
click at [229, 25] on link "Orders" at bounding box center [234, 27] width 47 height 17
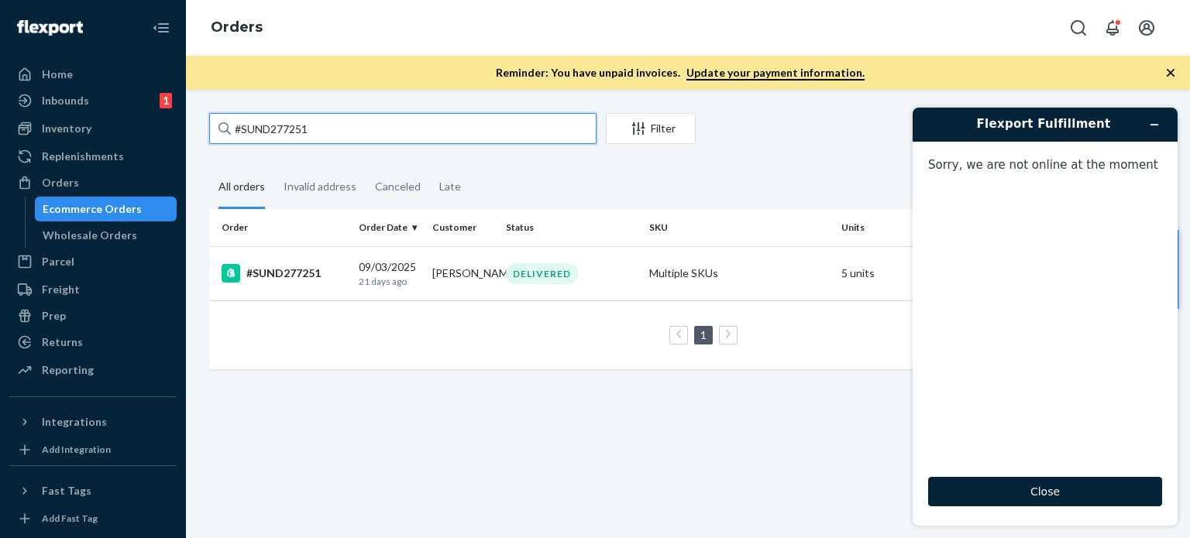
drag, startPoint x: 313, startPoint y: 126, endPoint x: 210, endPoint y: 122, distance: 103.2
click at [210, 122] on input "#SUND277251" at bounding box center [402, 128] width 387 height 31
paste input "4904 Complete"
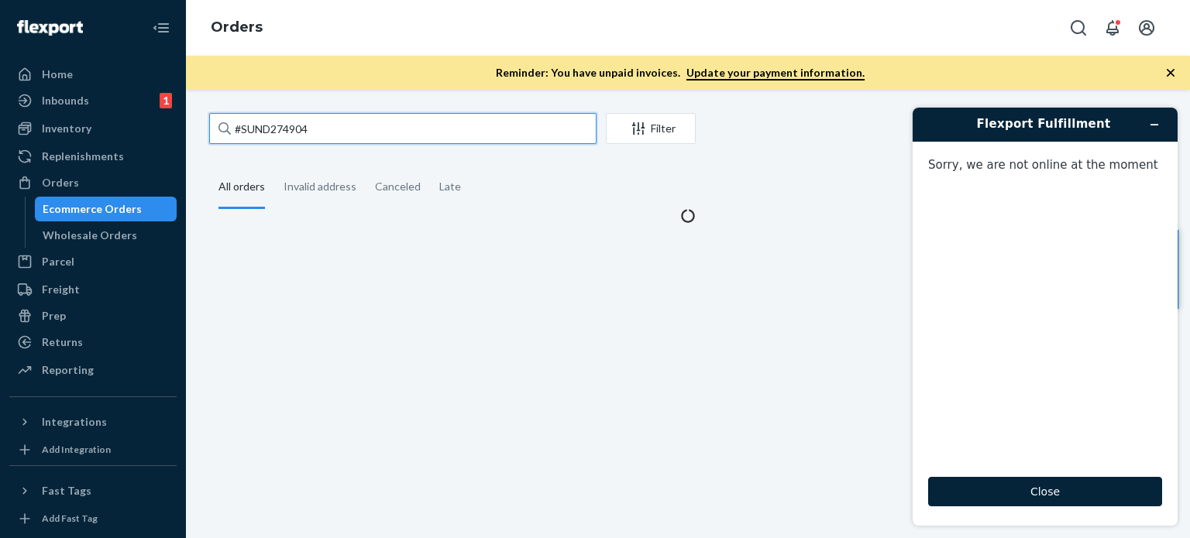
type input "#SUND274904"
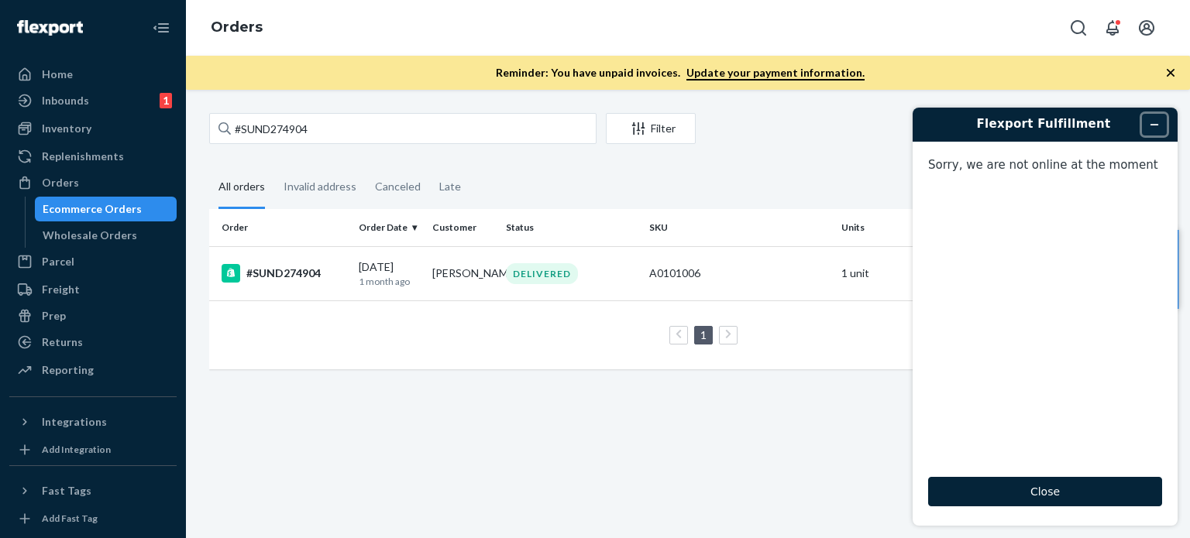
click at [1154, 119] on icon "Minimize widget" at bounding box center [1154, 124] width 11 height 11
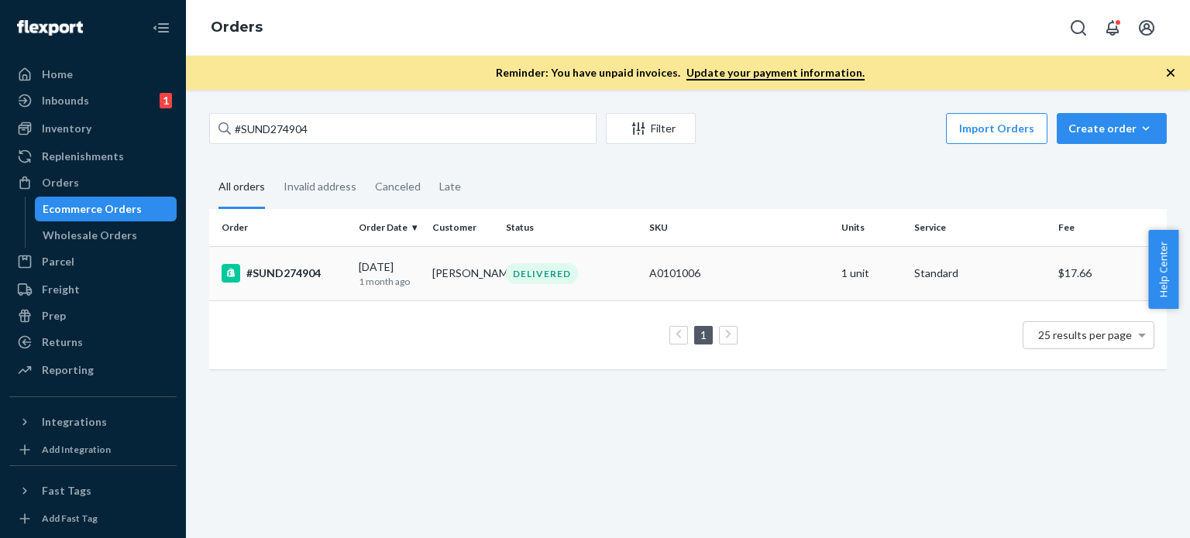
click at [525, 272] on div "DELIVERED" at bounding box center [542, 273] width 72 height 21
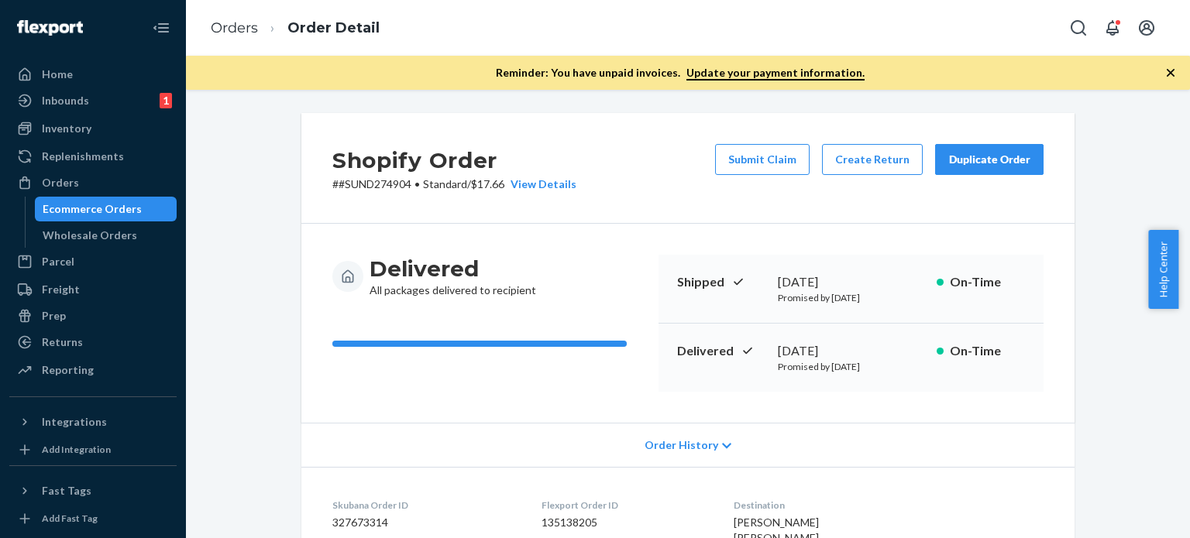
click at [1047, 55] on div "Orders Order Detail" at bounding box center [688, 28] width 1004 height 56
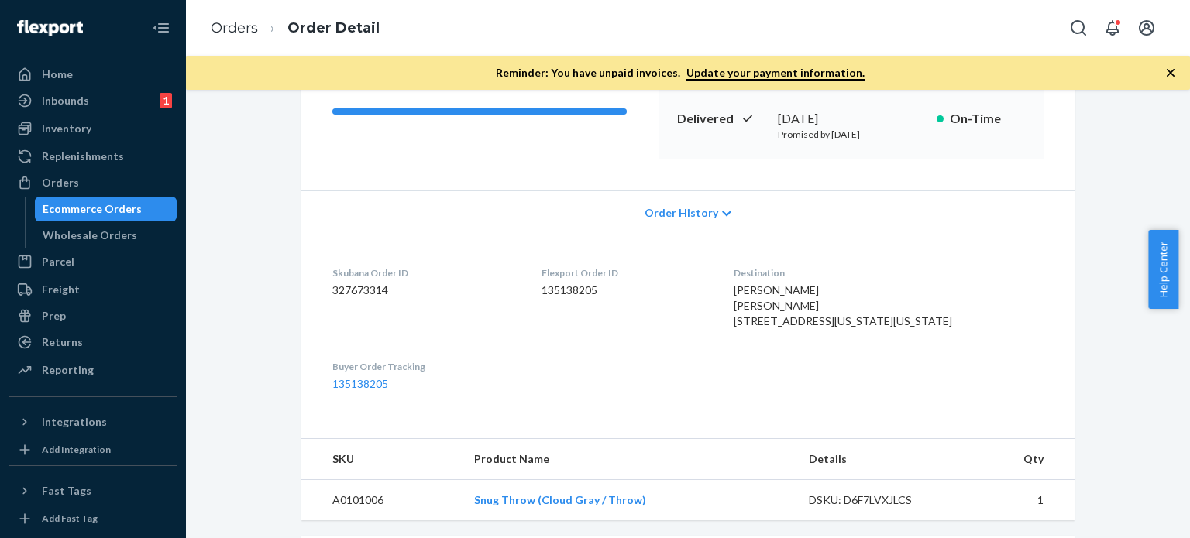
scroll to position [609, 0]
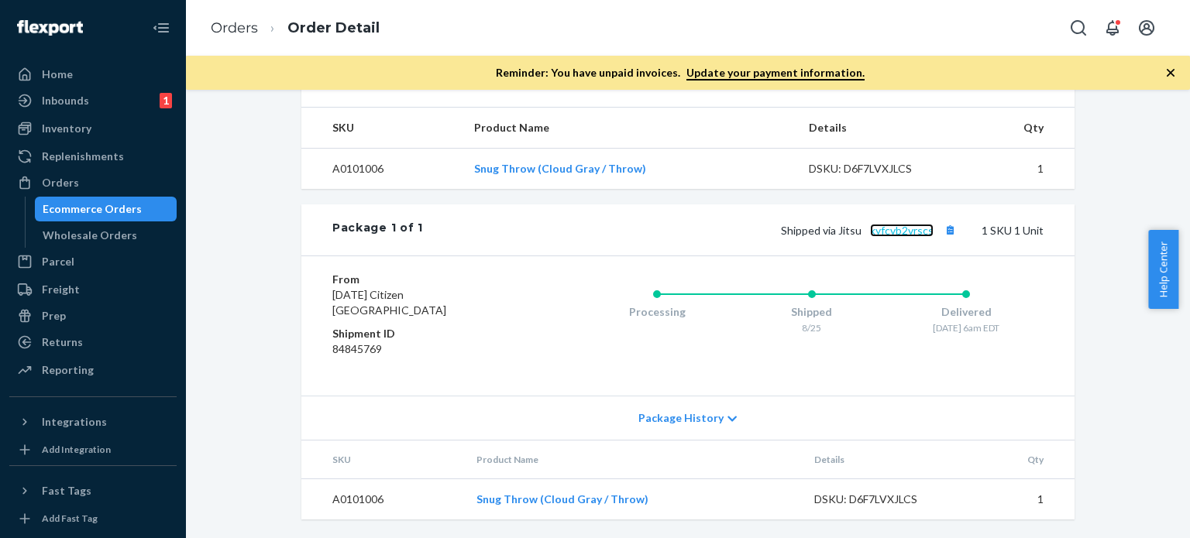
click at [896, 235] on link "kyfcvb2vrscs" at bounding box center [902, 230] width 64 height 13
click at [911, 216] on div "Package 1 of 1 Shipped via Jitsu kyfcvb2vrscs 1 SKU 1 Unit" at bounding box center [687, 230] width 773 height 51
drag, startPoint x: 867, startPoint y: 212, endPoint x: 951, endPoint y: 213, distance: 84.5
click at [951, 213] on div "Package 1 of 1 Shipped via Jitsu kyfcvb2vrscs 1 SKU 1 Unit" at bounding box center [687, 230] width 773 height 51
copy link "kyfcvb2vrscs"
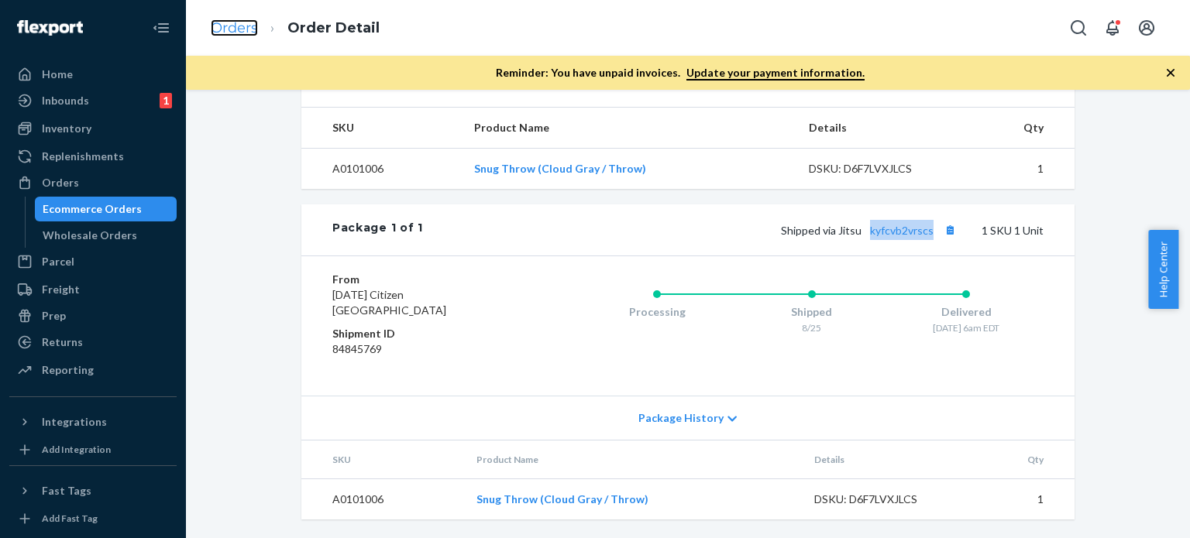
click at [235, 31] on link "Orders" at bounding box center [234, 27] width 47 height 17
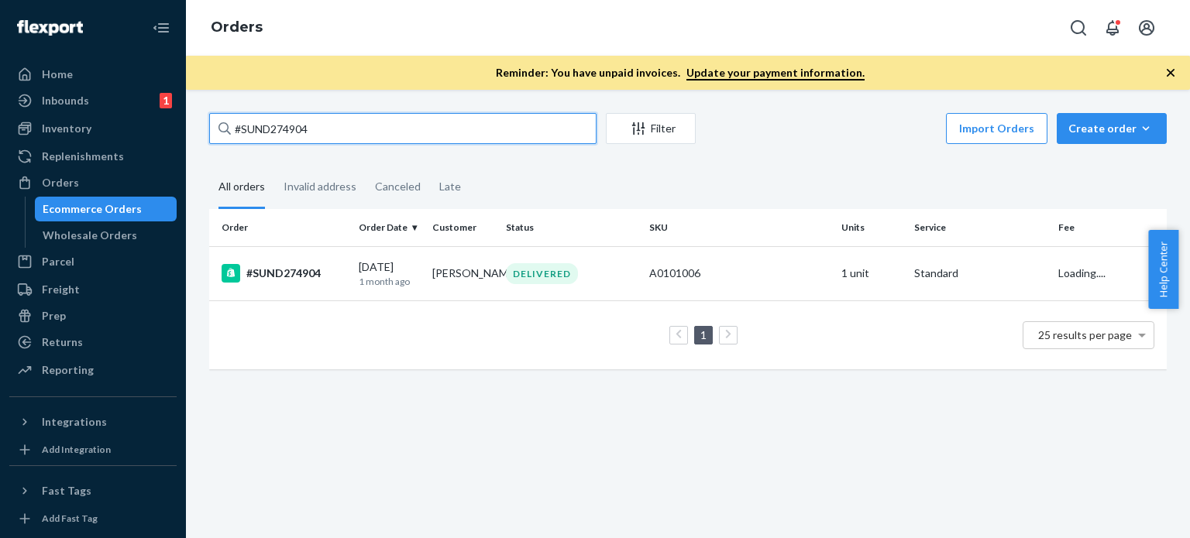
drag, startPoint x: 308, startPoint y: 122, endPoint x: 208, endPoint y: 115, distance: 101.0
click at [208, 115] on div "#SUND274904 Filter Import Orders Create order Ecommerce order Removal order All…" at bounding box center [688, 249] width 981 height 272
paste input "8707"
type input "#SUND278707"
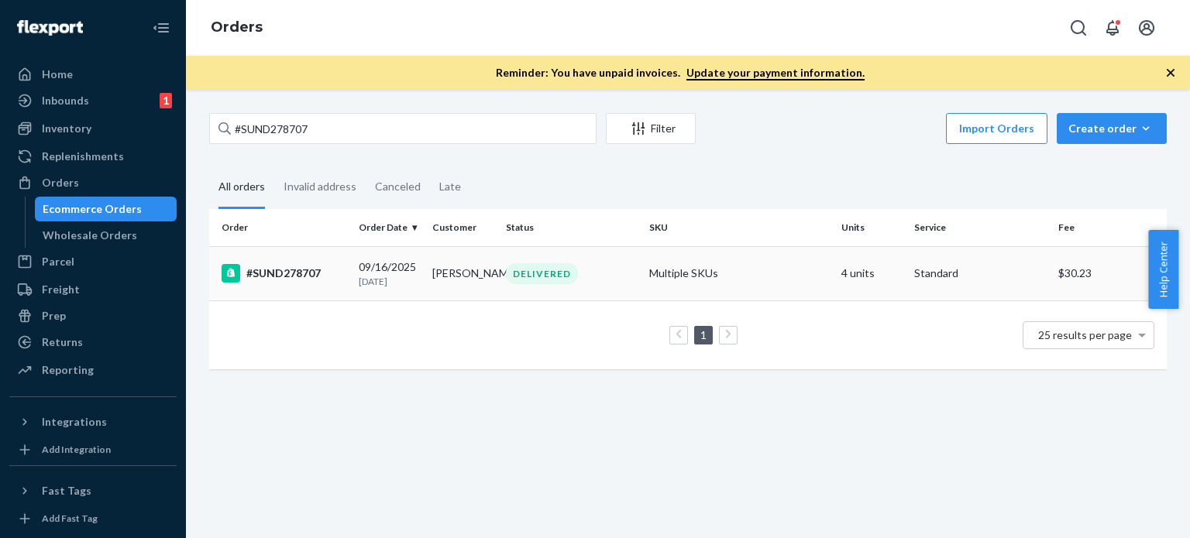
click at [407, 258] on td "[DATE] [DATE]" at bounding box center [390, 273] width 74 height 54
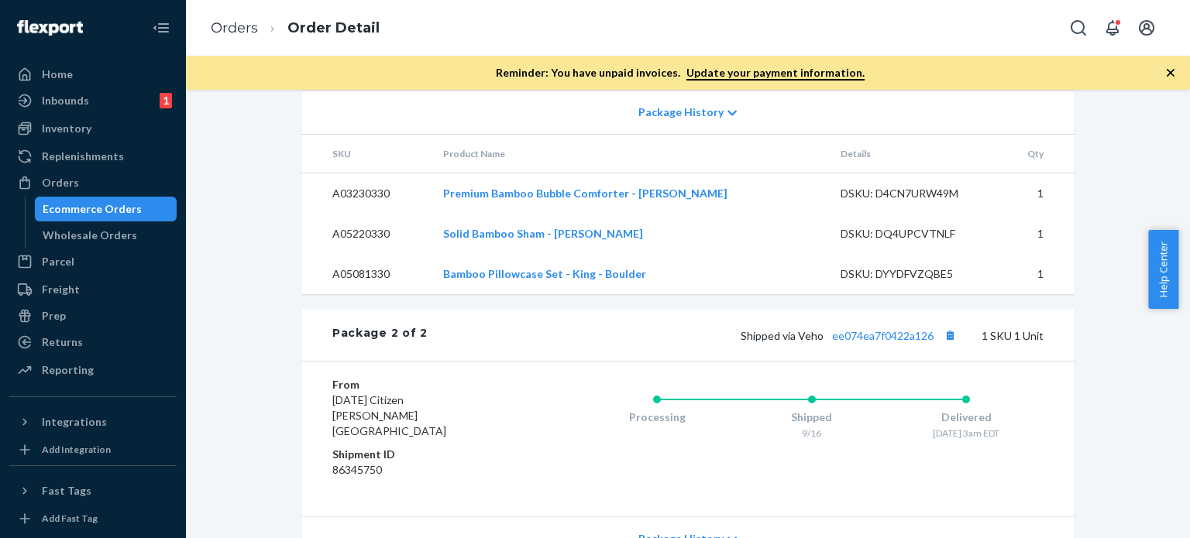
scroll to position [800, 0]
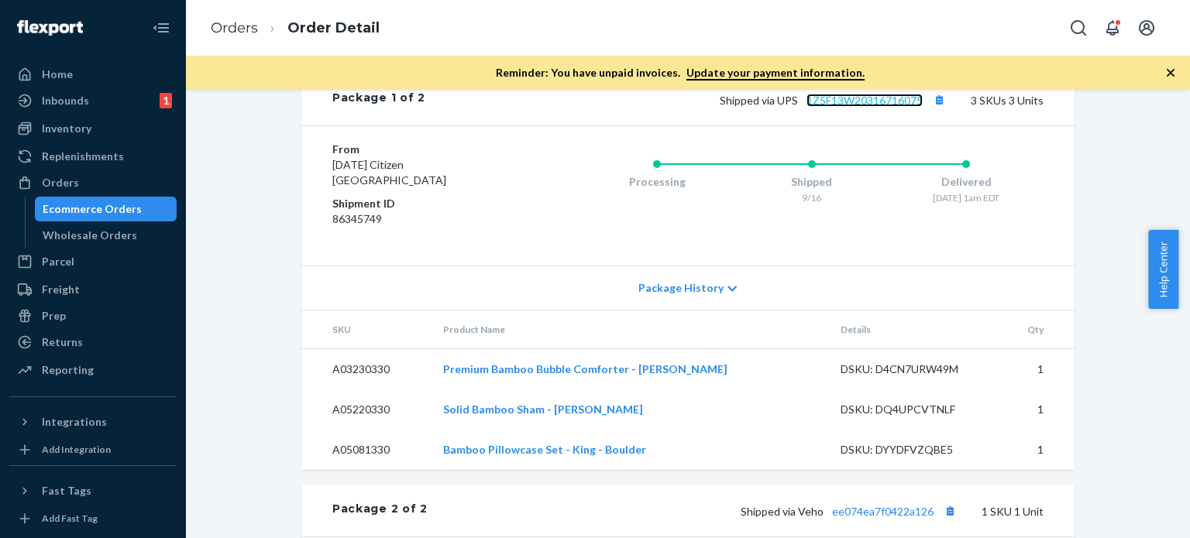
click at [877, 107] on link "1Z5F13W20316716075" at bounding box center [865, 100] width 116 height 13
drag, startPoint x: 803, startPoint y: 112, endPoint x: 930, endPoint y: 112, distance: 126.3
click at [930, 112] on div "Package 1 of 2 Shipped via UPS 1Z5F13W20316716075 3 SKUs 3 Units" at bounding box center [687, 99] width 773 height 51
copy link "1Z5F13W20316716075"
